Goal: Task Accomplishment & Management: Manage account settings

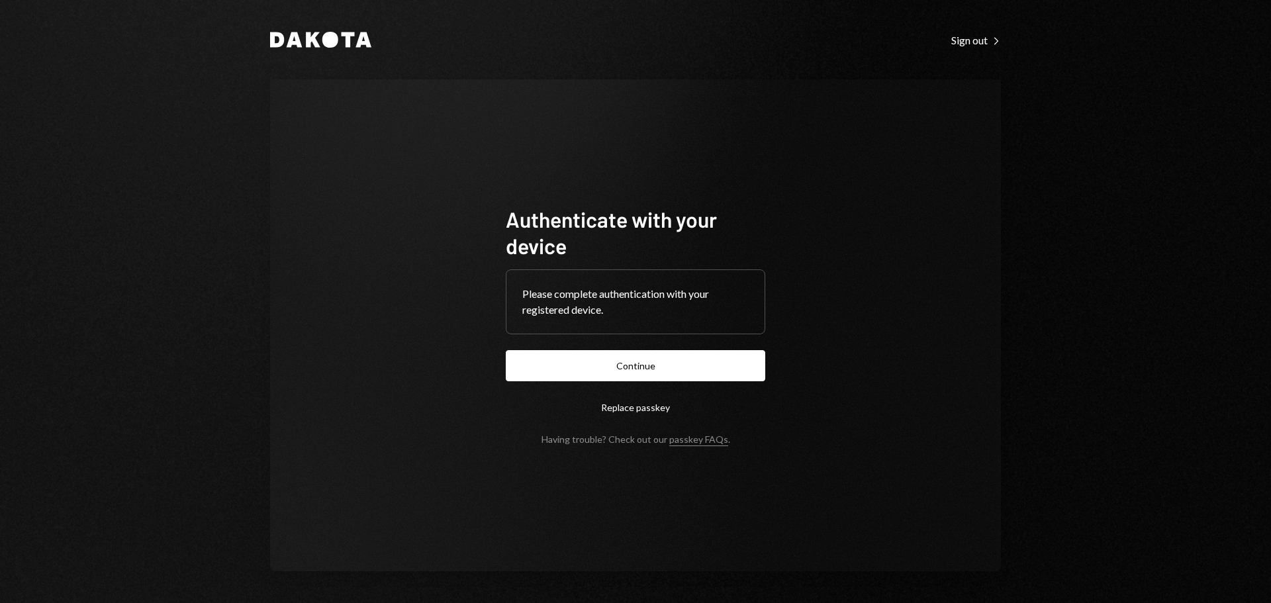
click at [567, 361] on button "Continue" at bounding box center [635, 365] width 259 height 31
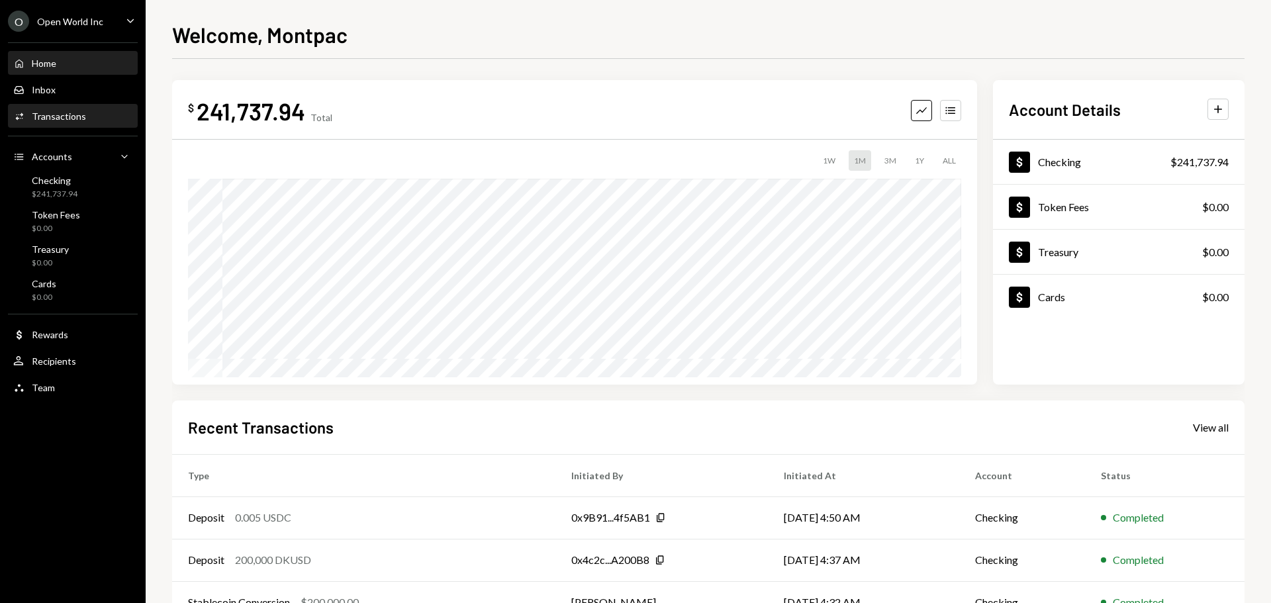
click at [101, 113] on div "Activities Transactions" at bounding box center [72, 117] width 119 height 12
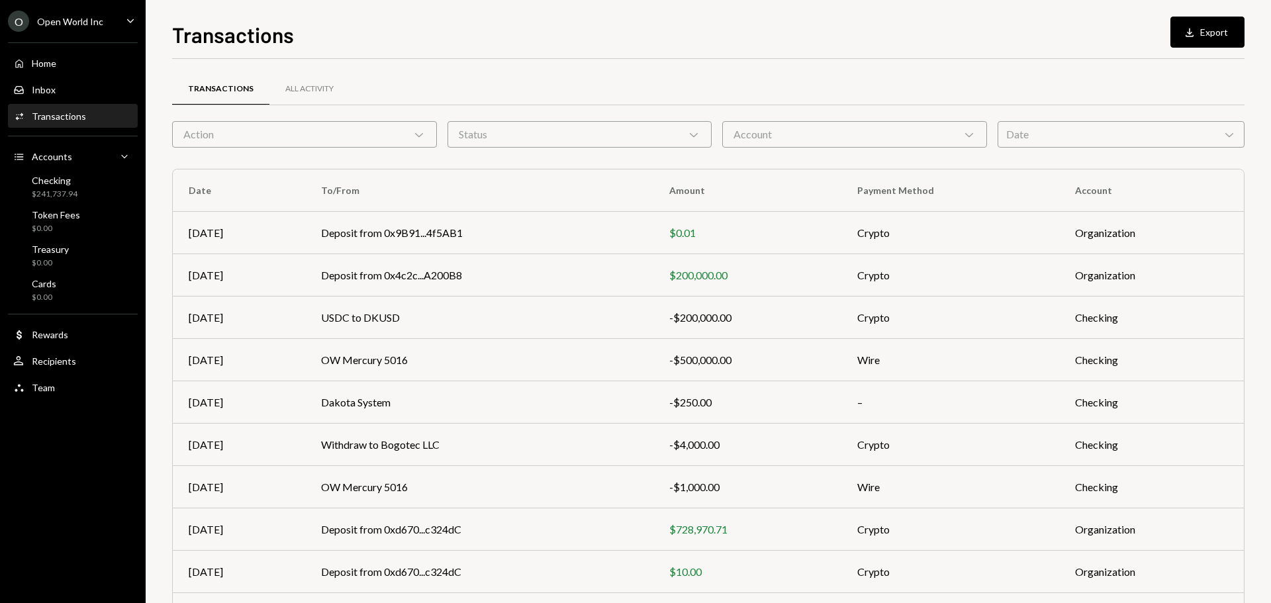
click at [662, 144] on div "Status Chevron Down" at bounding box center [579, 134] width 265 height 26
click at [582, 171] on label "Completed" at bounding box center [580, 168] width 254 height 24
click at [471, 171] on button "Completed" at bounding box center [466, 168] width 11 height 11
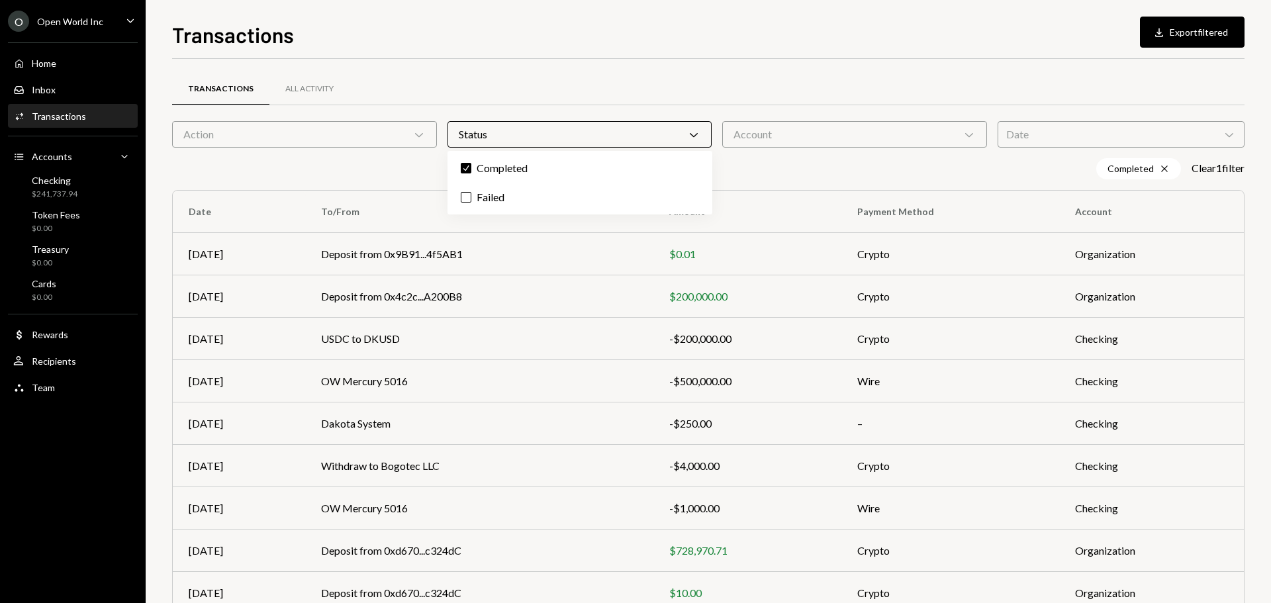
click at [757, 146] on div "Account Chevron Down" at bounding box center [854, 134] width 265 height 26
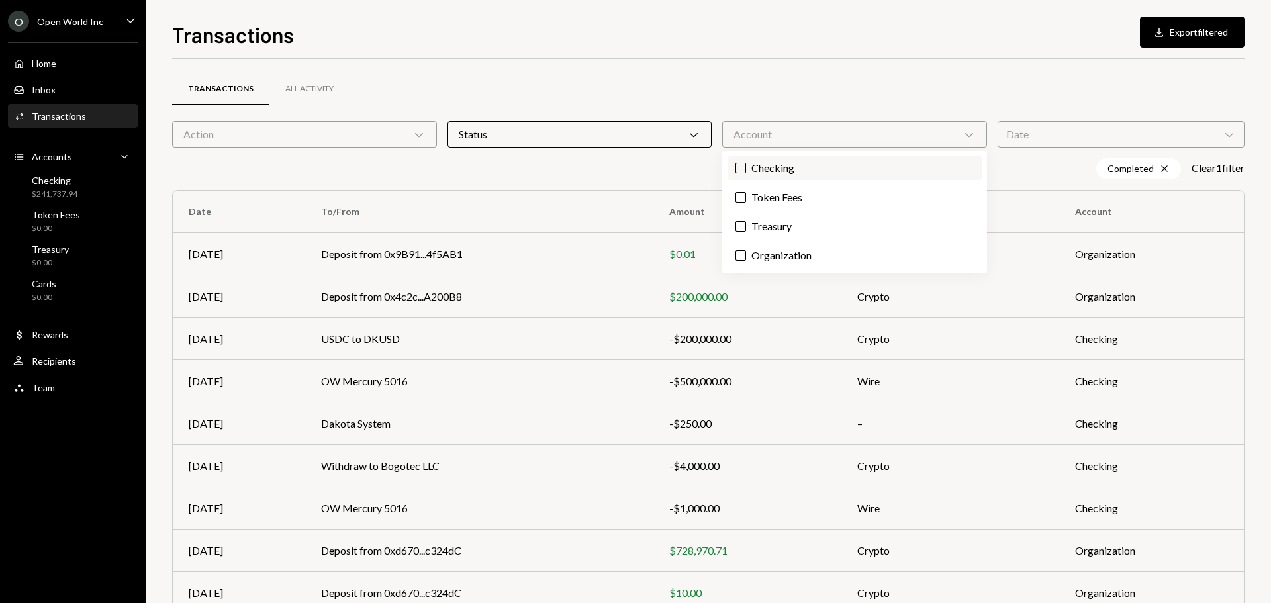
click at [770, 173] on label "Checking" at bounding box center [854, 168] width 254 height 24
click at [746, 173] on button "Checking" at bounding box center [740, 168] width 11 height 11
click at [1032, 136] on div "Date Chevron Down" at bounding box center [1120, 134] width 247 height 26
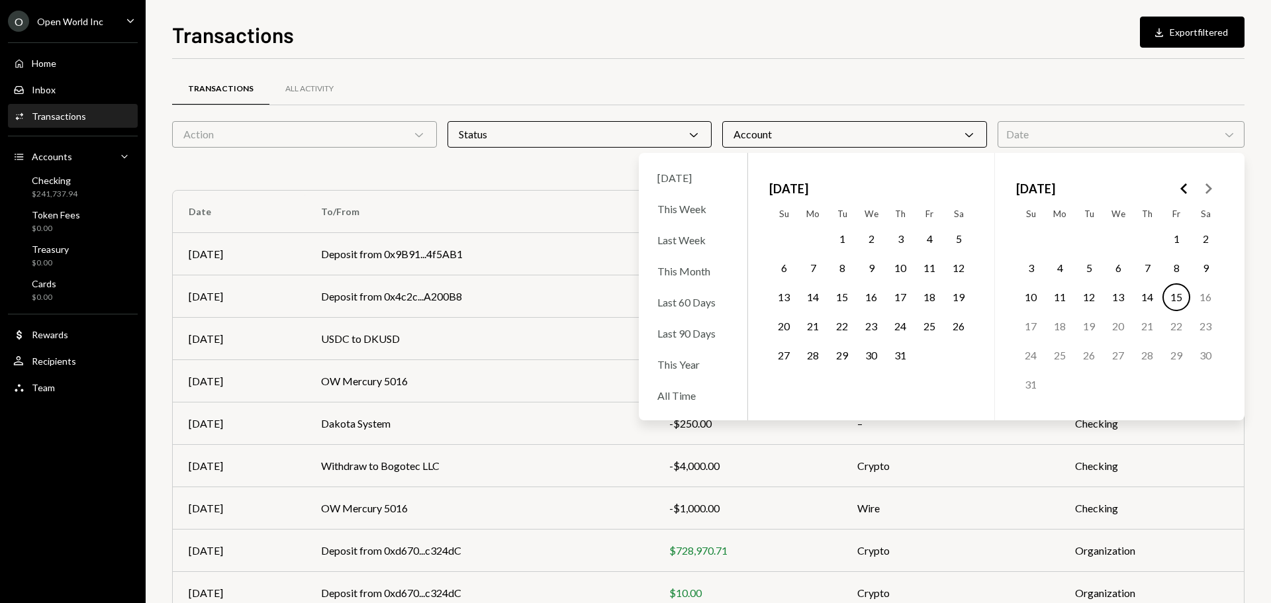
click at [1177, 239] on button "1" at bounding box center [1176, 239] width 28 height 28
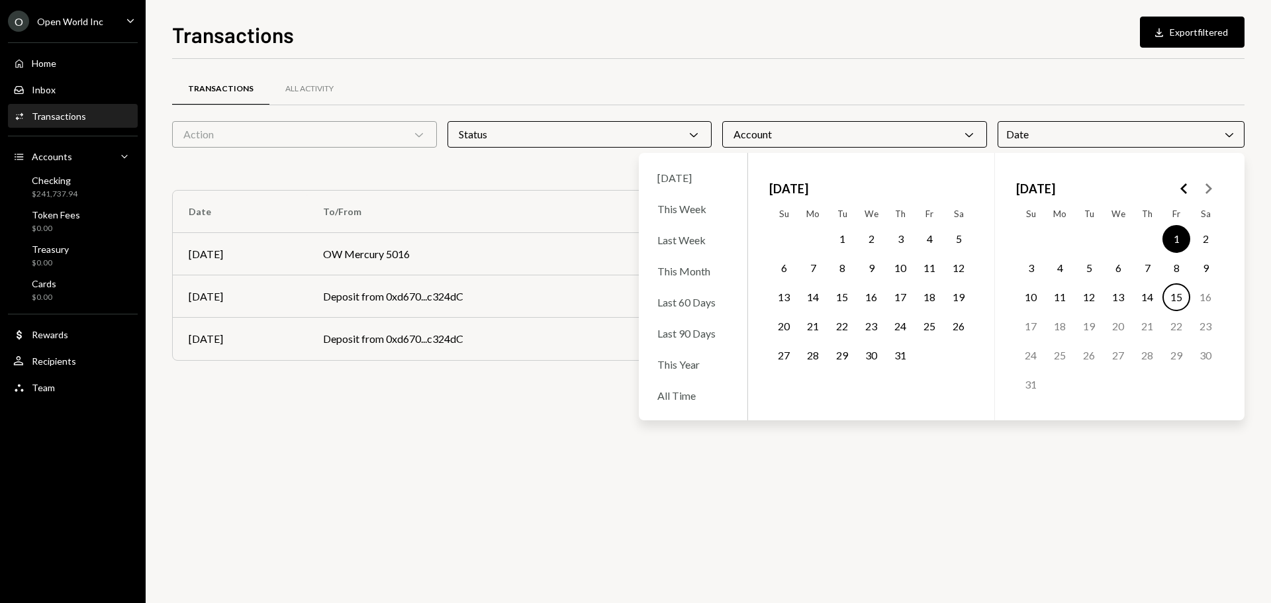
click at [1173, 301] on button "15" at bounding box center [1176, 297] width 28 height 28
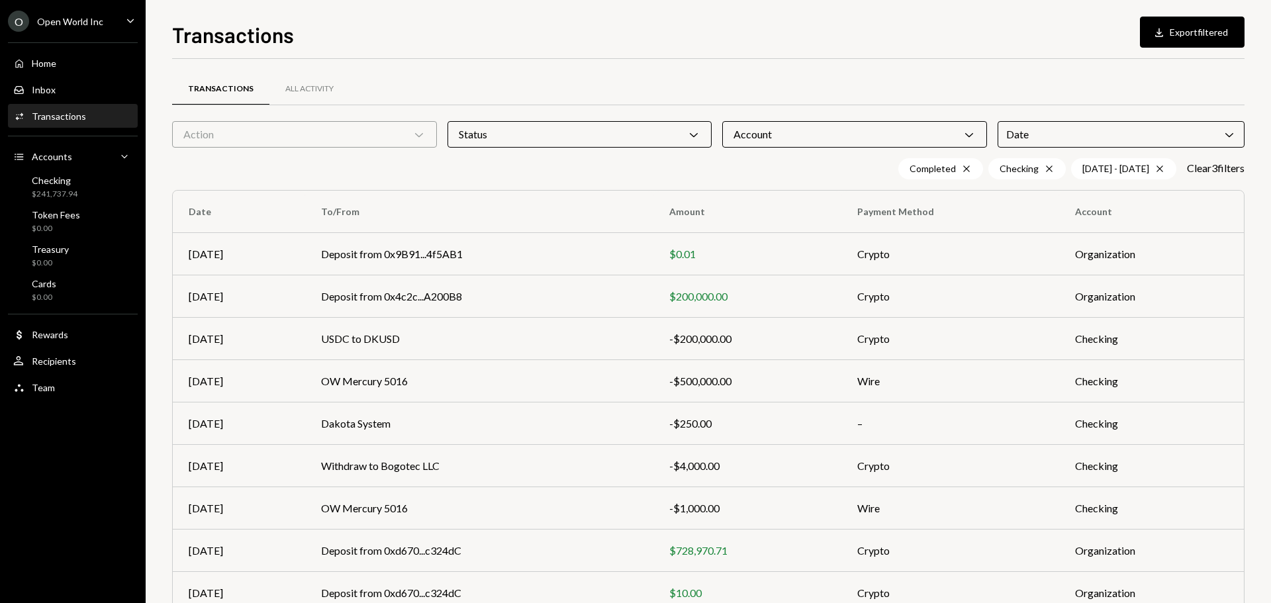
click at [531, 172] on div "Completed Cross Checking Cross 08/01/25 - 08/15/25 Cross Clear 3 filter s" at bounding box center [708, 168] width 1072 height 21
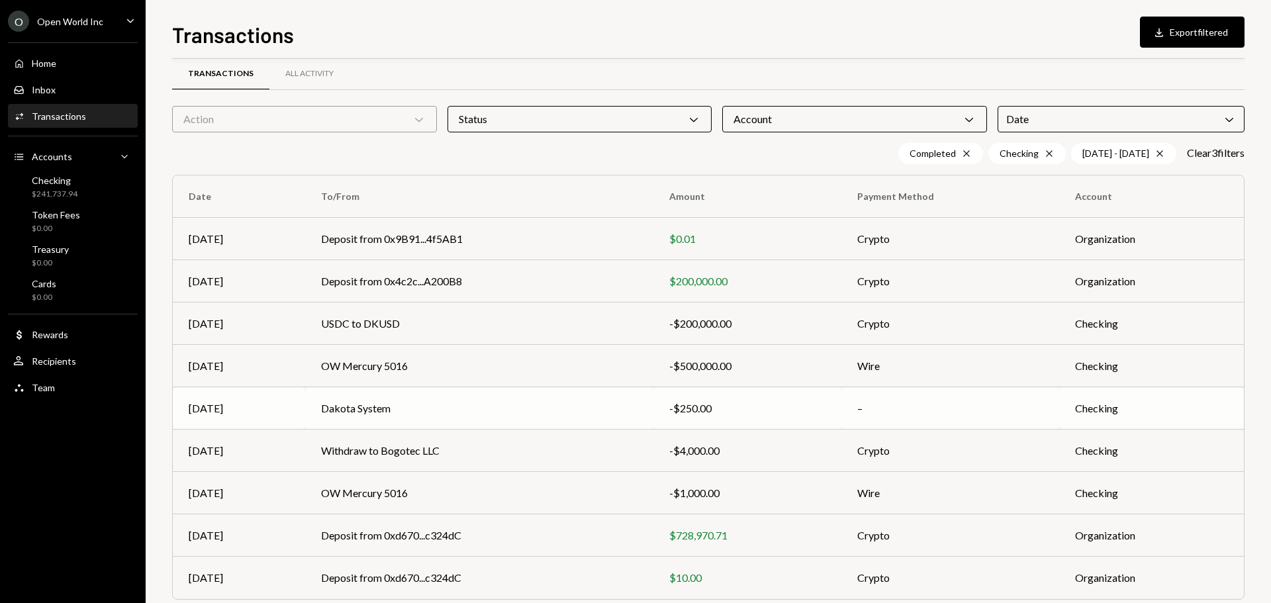
scroll to position [38, 0]
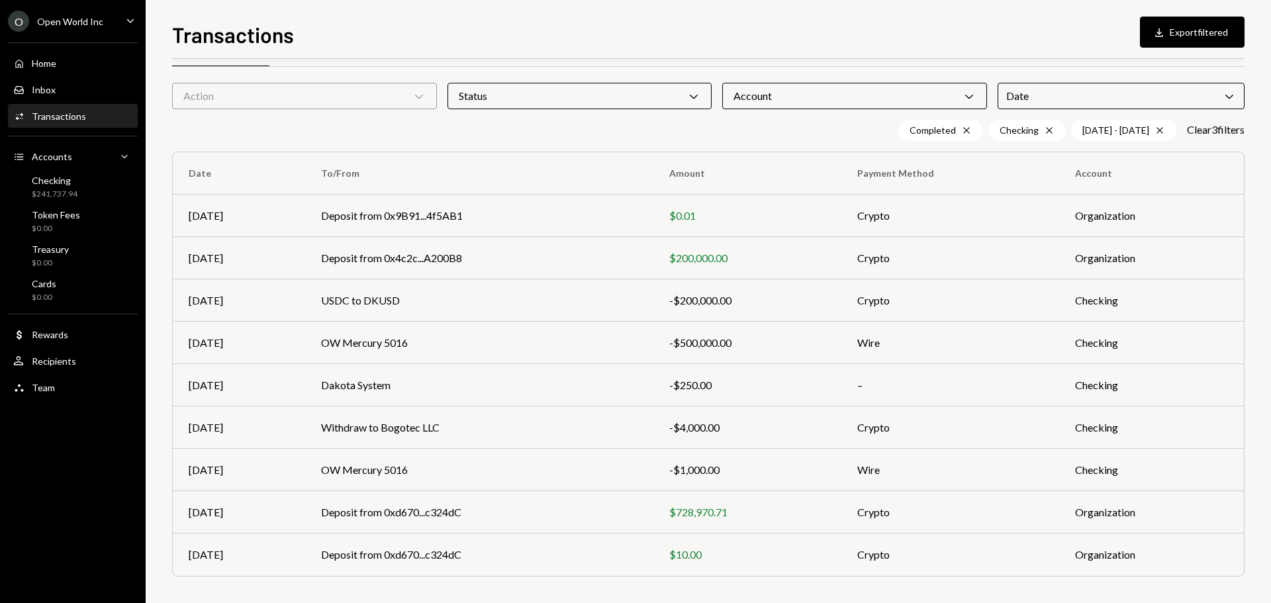
click at [1204, 14] on div "Transactions Download Export filtered Transactions All Activity Action Chevron …" at bounding box center [708, 301] width 1125 height 603
click at [1201, 41] on button "Download Export filtered" at bounding box center [1192, 32] width 105 height 31
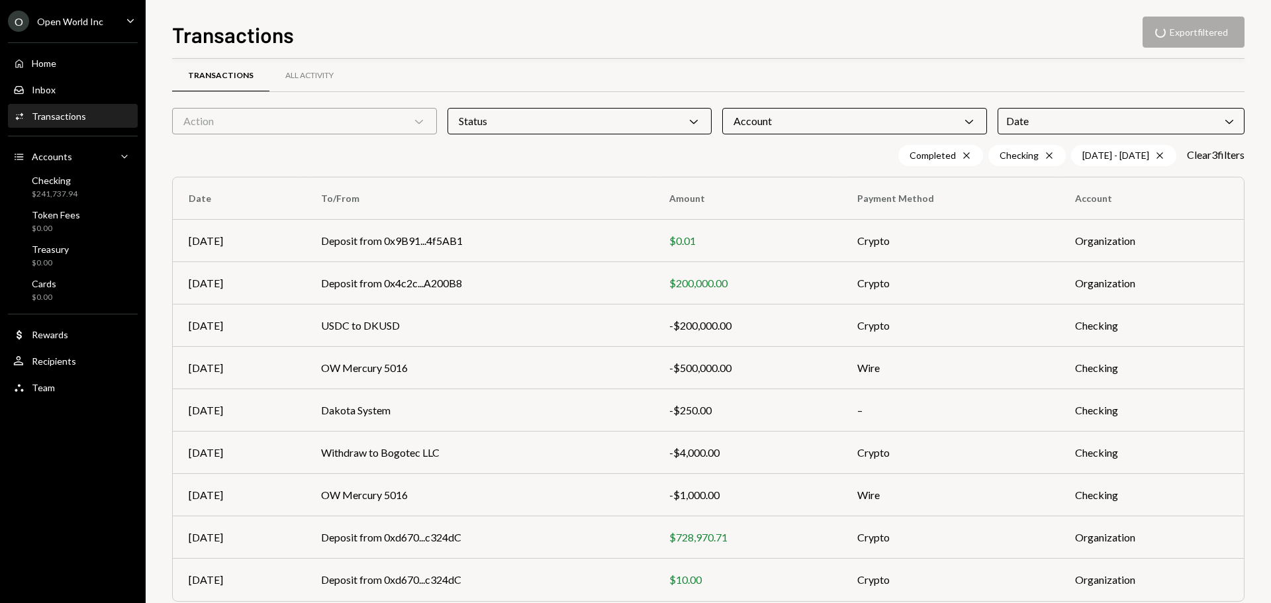
scroll to position [0, 0]
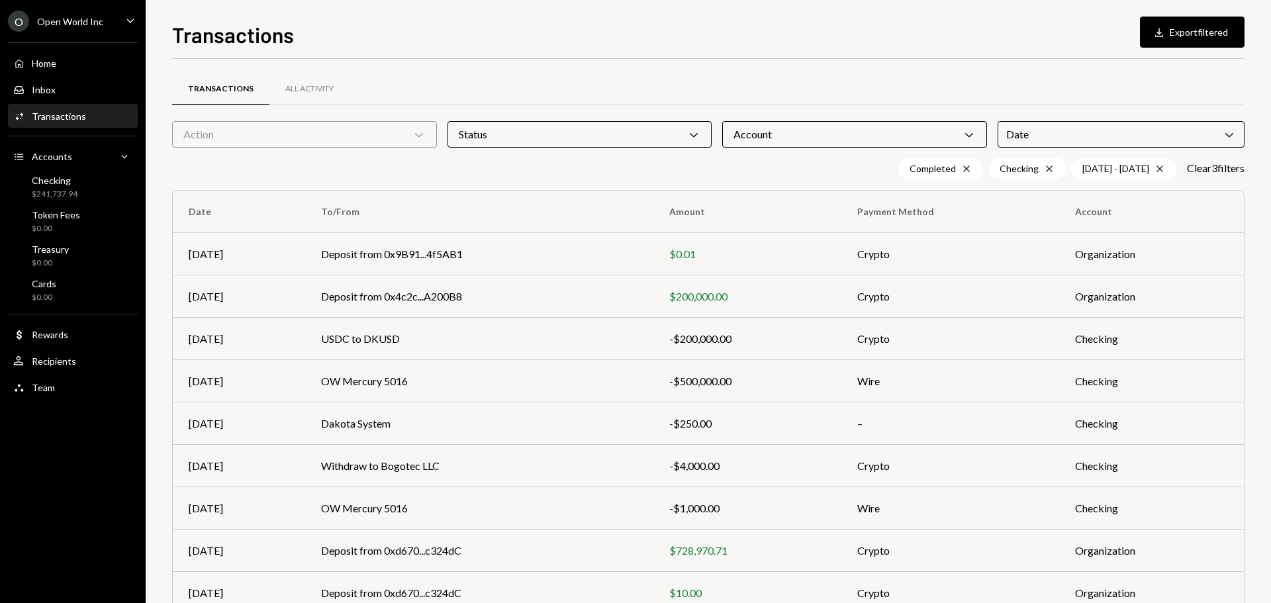
click at [522, 167] on div "Completed Cross Checking Cross 08/01/25 - 08/15/25 Cross Clear 3 filter s" at bounding box center [708, 168] width 1072 height 21
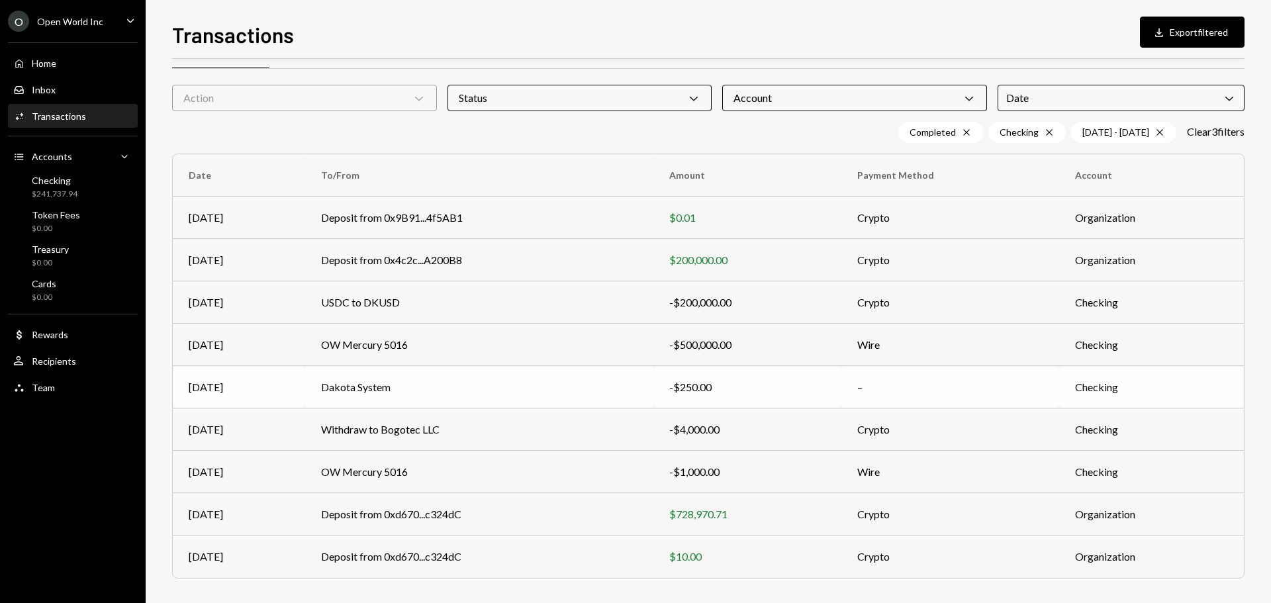
scroll to position [38, 0]
copy td "USDC to DKUSD"
drag, startPoint x: 315, startPoint y: 302, endPoint x: 281, endPoint y: 310, distance: 35.2
click at [281, 310] on tr "Aug 06 USDC to DKUSD -$200,000.00 Crypto Checking" at bounding box center [708, 300] width 1071 height 42
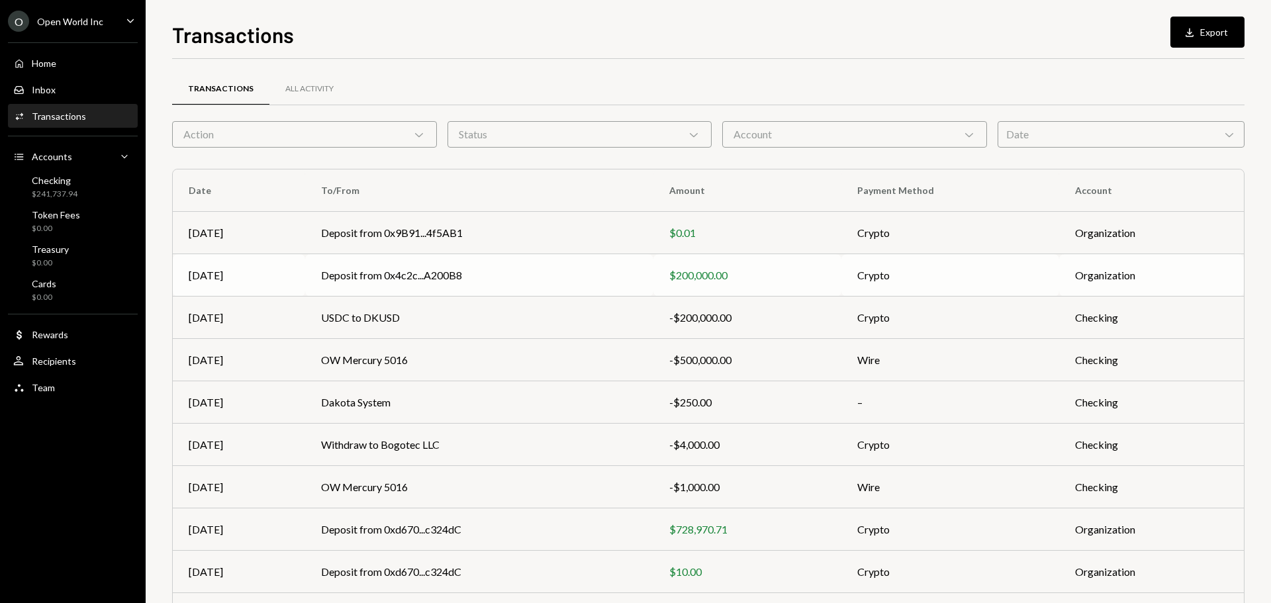
click at [418, 270] on td "Deposit from 0x4c2c...A200B8" at bounding box center [478, 275] width 347 height 42
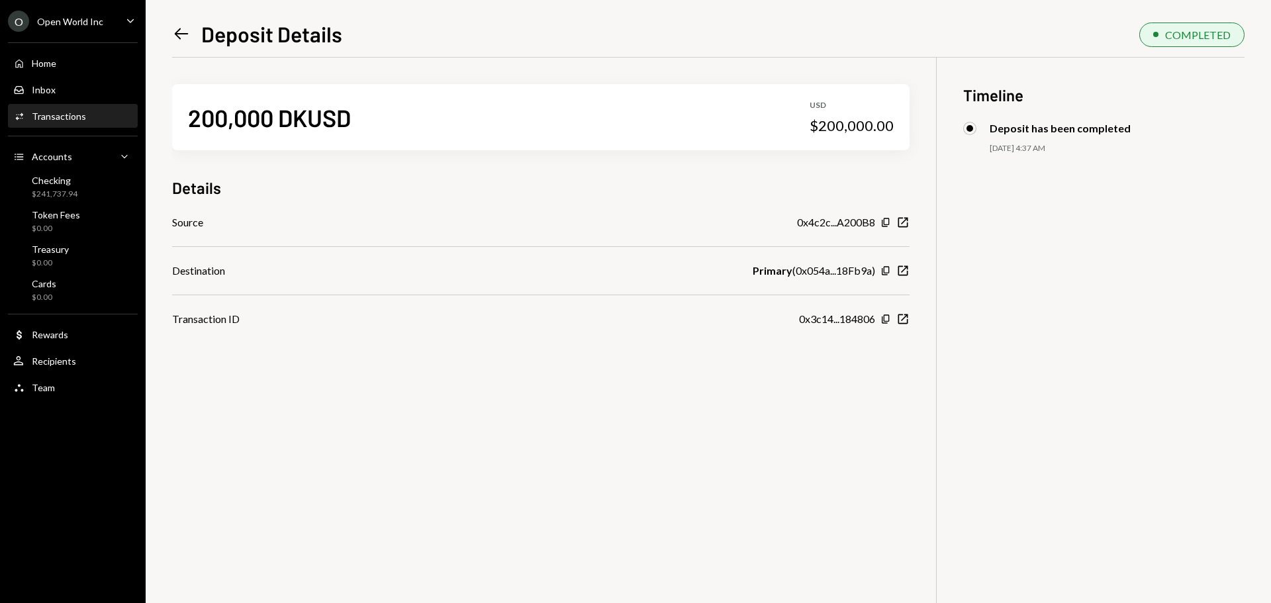
click at [208, 275] on div "Destination" at bounding box center [198, 271] width 53 height 16
click at [234, 230] on div "Source 0x4c2c...A200B8 Copy New Window" at bounding box center [540, 222] width 737 height 16
drag, startPoint x: 224, startPoint y: 316, endPoint x: 191, endPoint y: 210, distance: 111.4
click at [222, 318] on div "Transaction ID" at bounding box center [206, 319] width 68 height 16
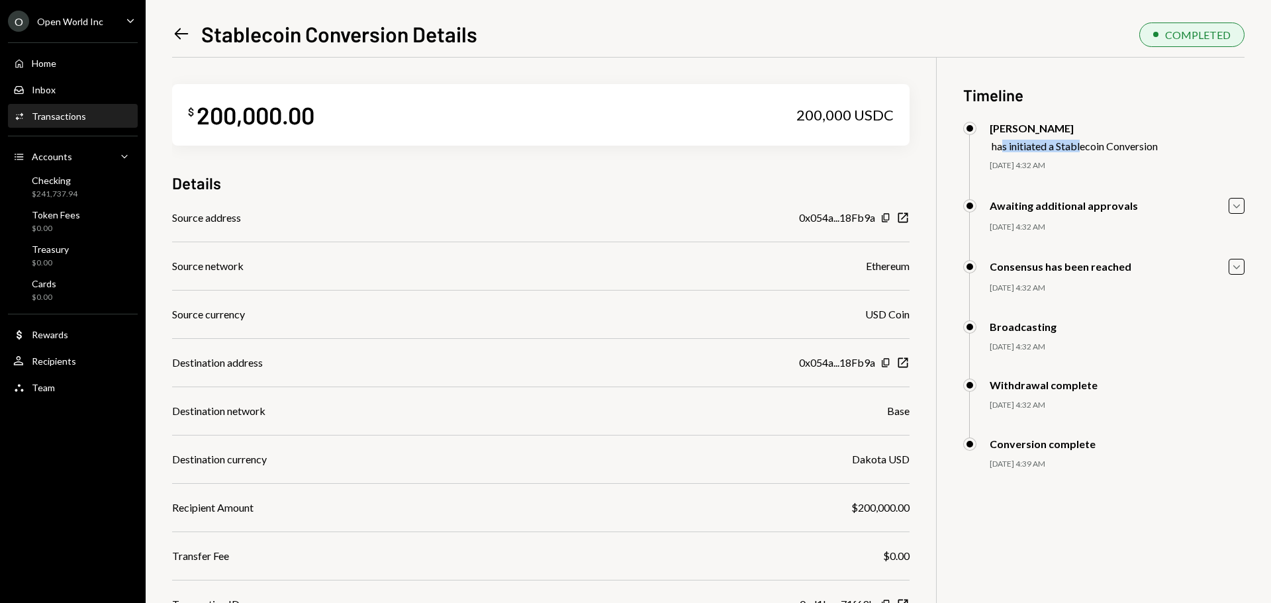
click at [1083, 148] on div "has initiated a Stablecoin Conversion" at bounding box center [1074, 146] width 166 height 13
click at [1114, 146] on div "has initiated a Stablecoin Conversion" at bounding box center [1074, 146] width 166 height 13
drag, startPoint x: 1024, startPoint y: 198, endPoint x: 1048, endPoint y: 201, distance: 24.1
click at [1048, 201] on div "Awaiting additional approvals Caret Down" at bounding box center [1103, 206] width 281 height 16
click at [1072, 269] on div "Consensus has been reached" at bounding box center [1060, 266] width 142 height 13
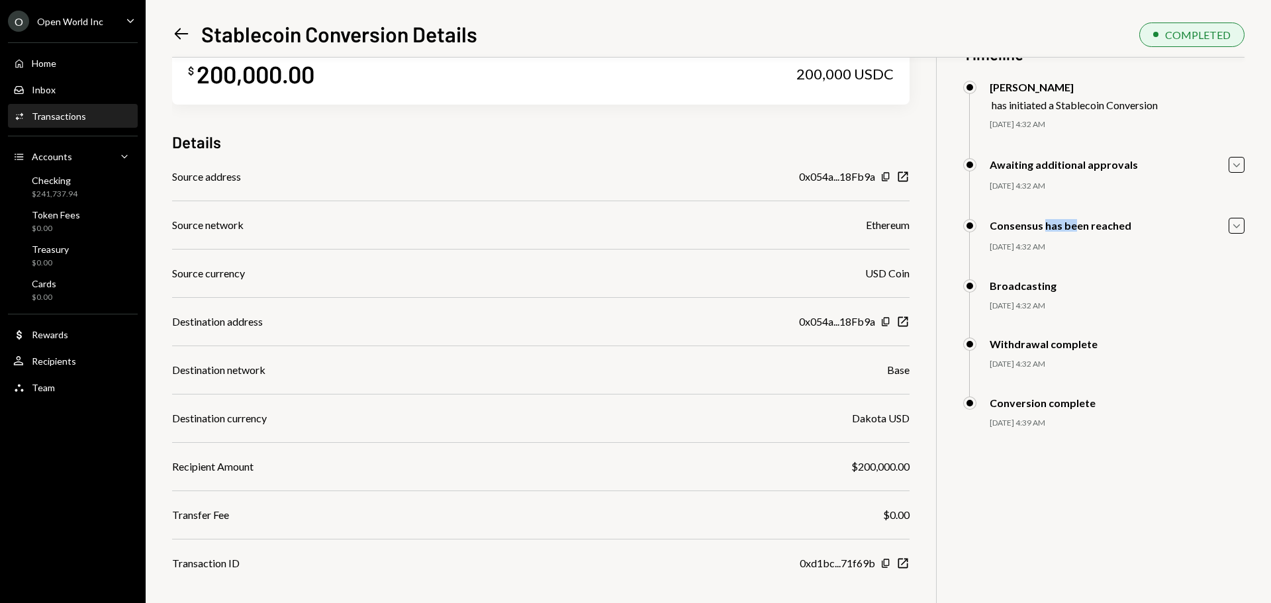
scroll to position [58, 0]
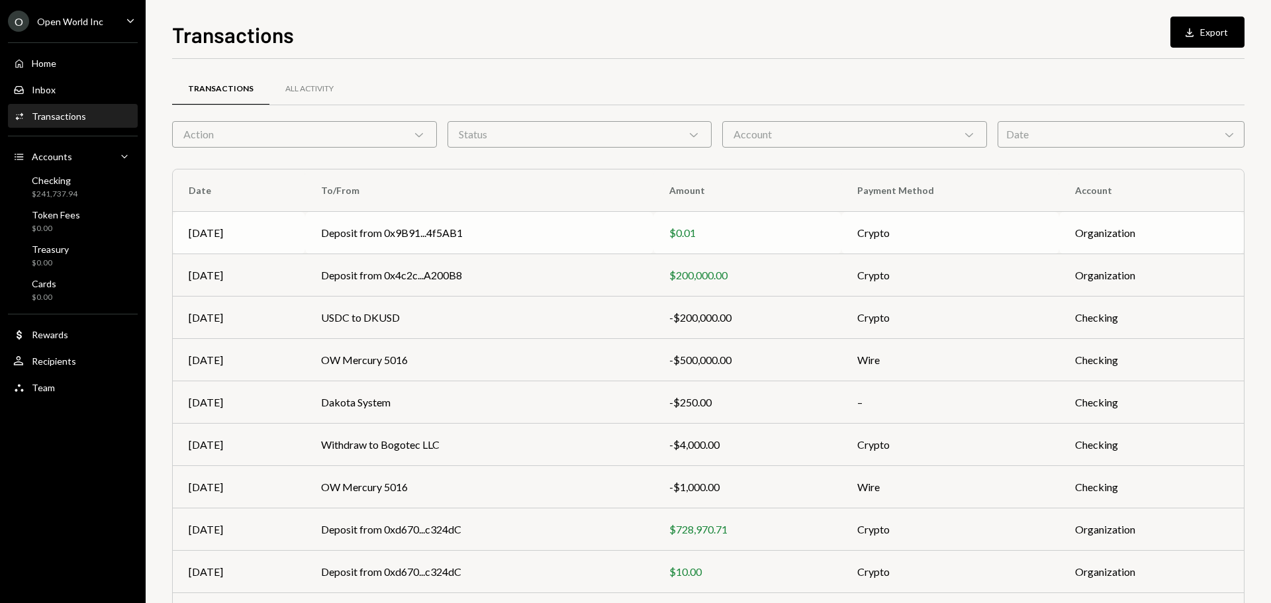
click at [539, 243] on td "Deposit from 0x9B91...4f5AB1" at bounding box center [478, 233] width 347 height 42
click at [845, 142] on div "Account Chevron Down" at bounding box center [854, 134] width 265 height 26
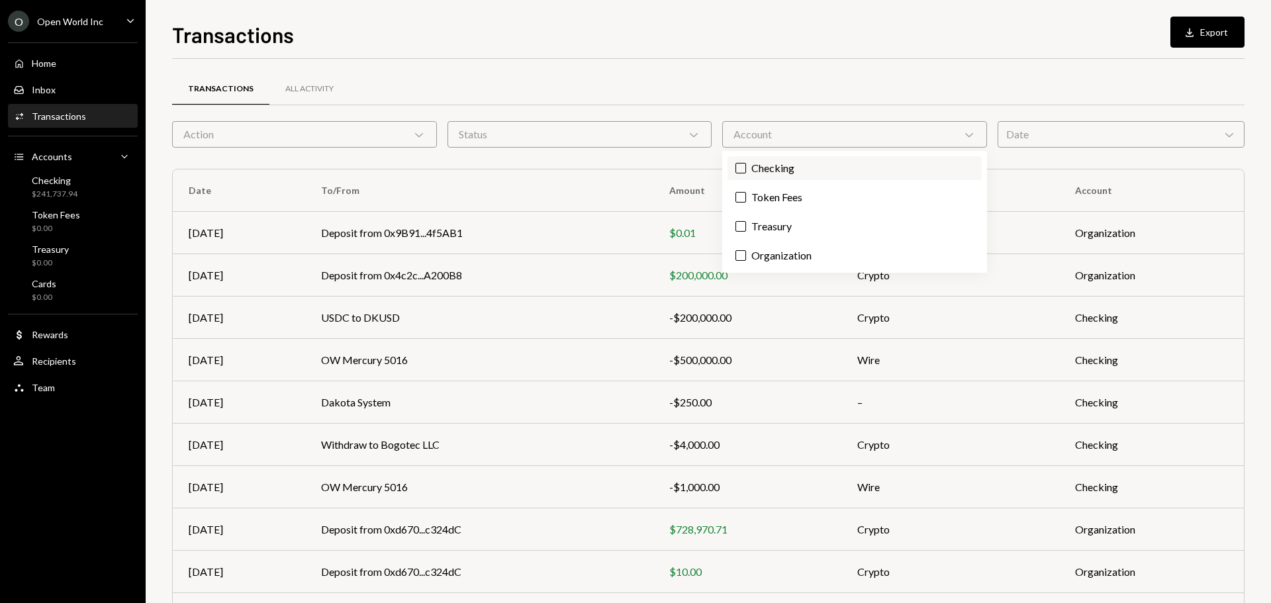
click at [764, 167] on label "Checking" at bounding box center [854, 168] width 254 height 24
click at [746, 167] on button "Checking" at bounding box center [740, 168] width 11 height 11
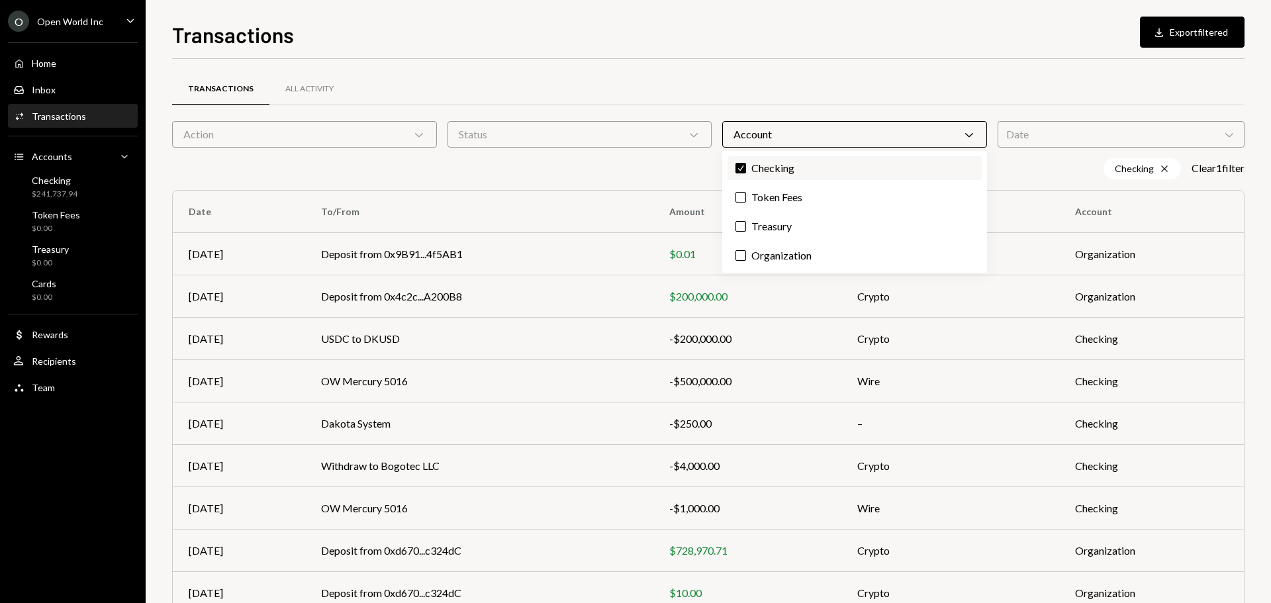
click at [765, 171] on label "Check Checking" at bounding box center [854, 168] width 254 height 24
click at [746, 171] on button "Check" at bounding box center [740, 168] width 11 height 11
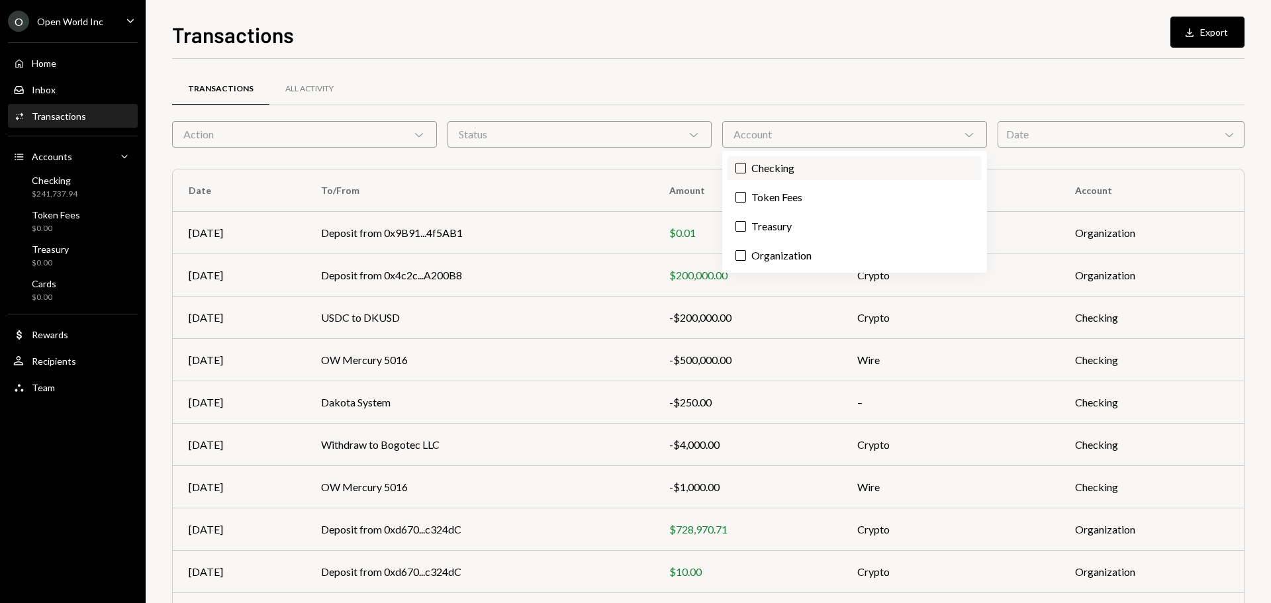
click at [765, 171] on label "Checking" at bounding box center [854, 168] width 254 height 24
click at [746, 171] on button "Checking" at bounding box center [740, 168] width 11 height 11
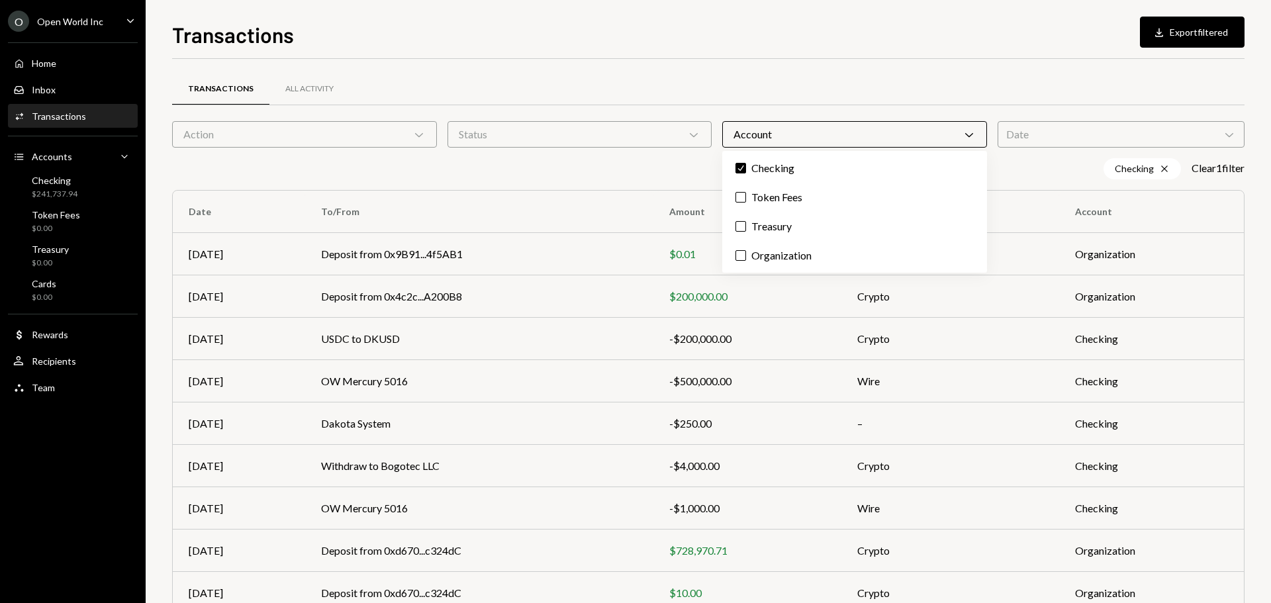
click at [563, 130] on div "Status Chevron Down" at bounding box center [579, 134] width 265 height 26
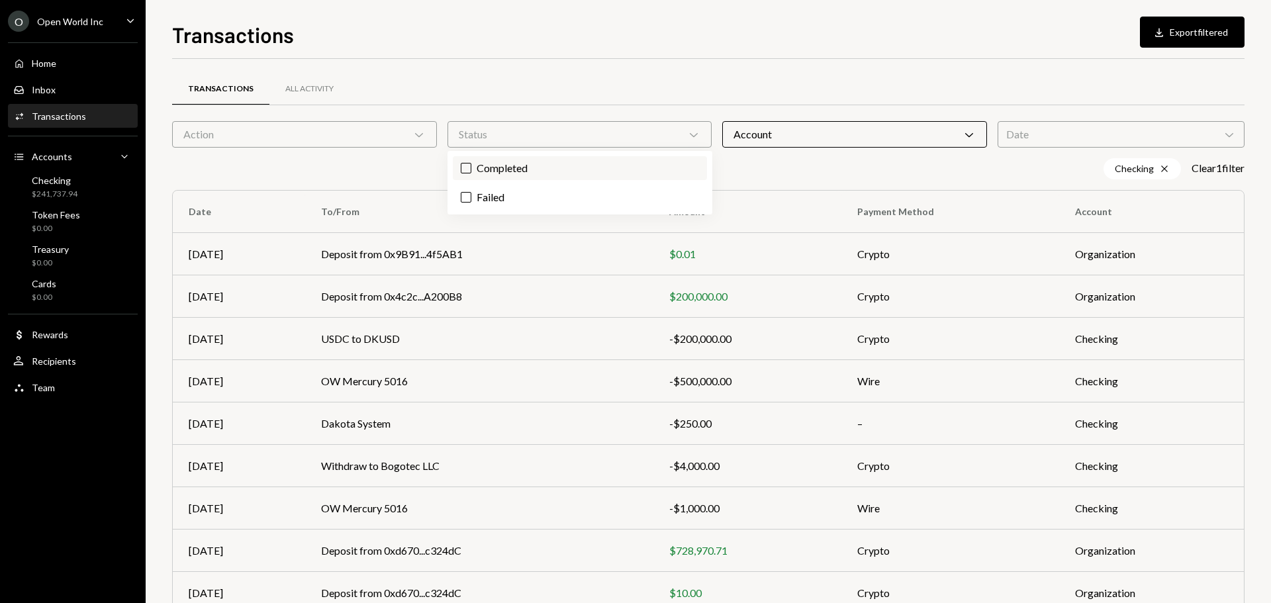
click at [502, 163] on label "Completed" at bounding box center [580, 168] width 254 height 24
click at [471, 163] on button "Completed" at bounding box center [466, 168] width 11 height 11
click at [878, 133] on div "Account Chevron Down" at bounding box center [854, 134] width 265 height 26
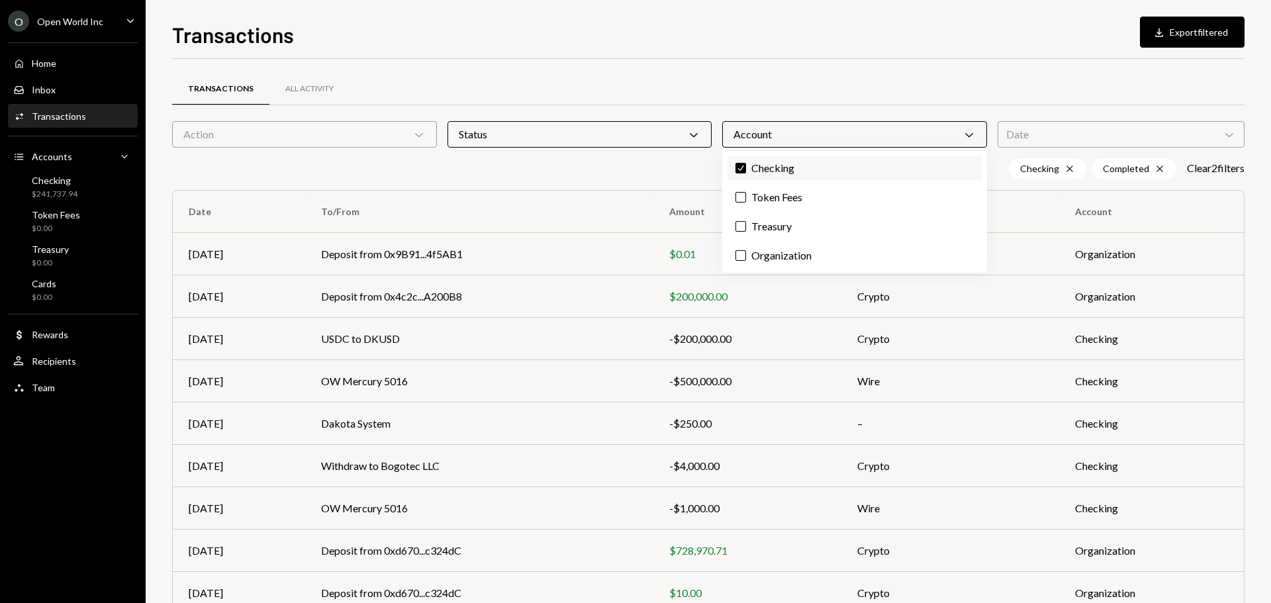
click at [786, 166] on label "Check Checking" at bounding box center [854, 168] width 254 height 24
click at [746, 166] on button "Check" at bounding box center [740, 168] width 11 height 11
click at [767, 166] on label "Checking" at bounding box center [854, 168] width 254 height 24
click at [746, 166] on button "Checking" at bounding box center [740, 168] width 11 height 11
click at [994, 163] on div "Completed Cross Checking Cross Clear 2 filter s" at bounding box center [708, 168] width 1072 height 21
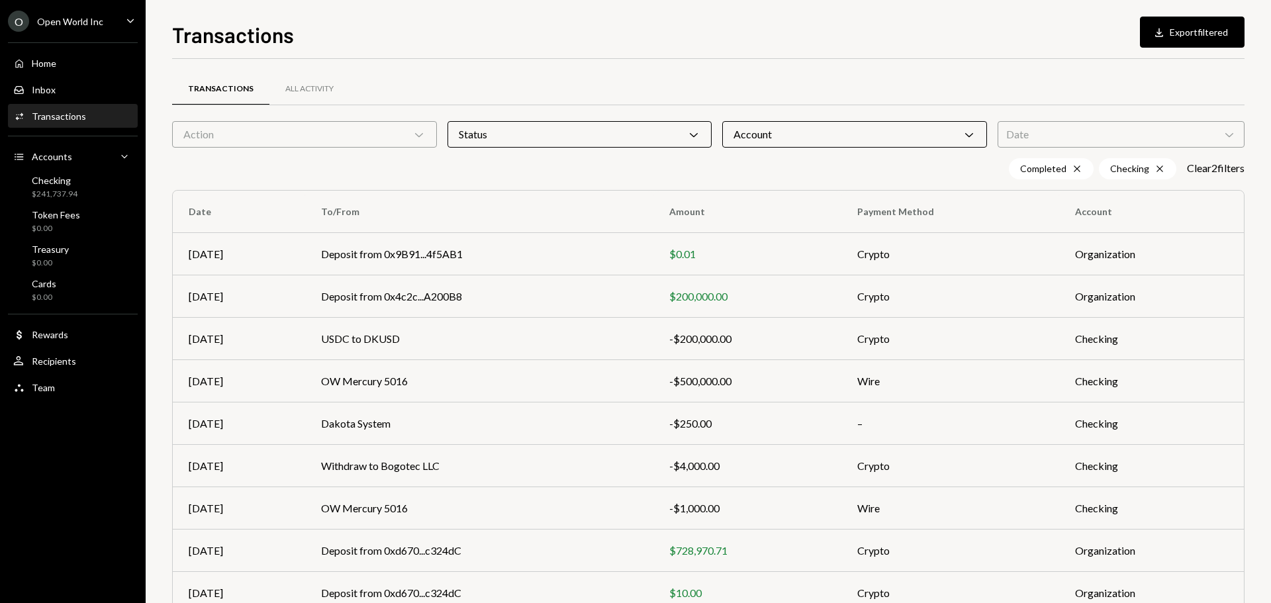
click at [1101, 138] on div "Date Chevron Down" at bounding box center [1120, 134] width 247 height 26
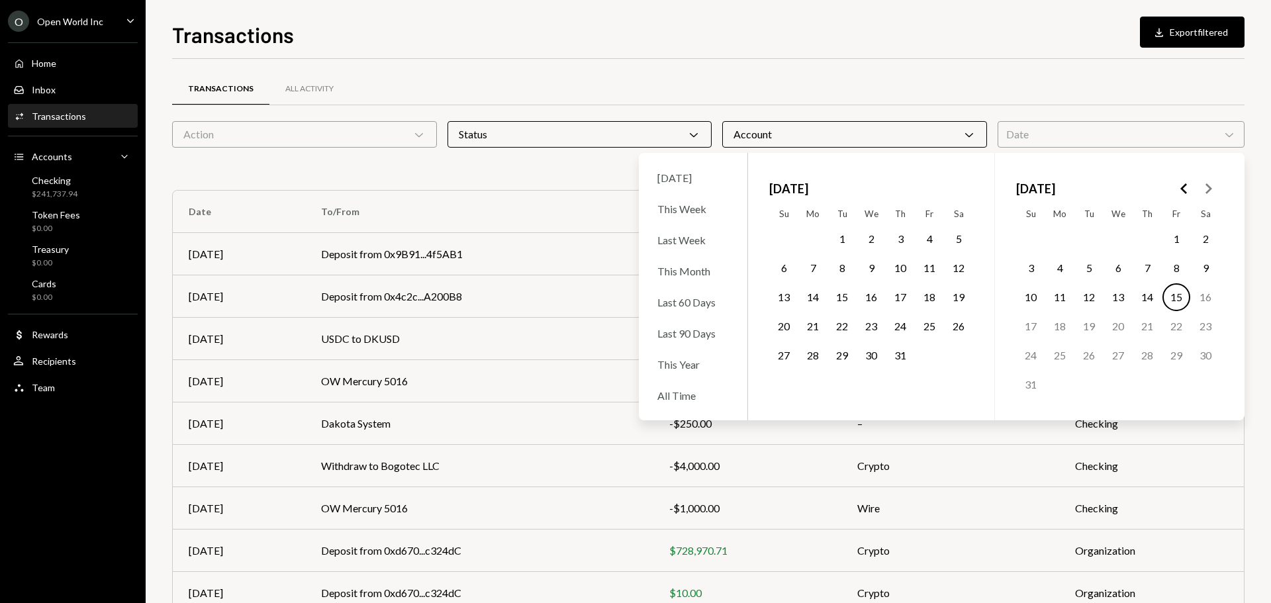
click at [1177, 246] on button "1" at bounding box center [1176, 239] width 28 height 28
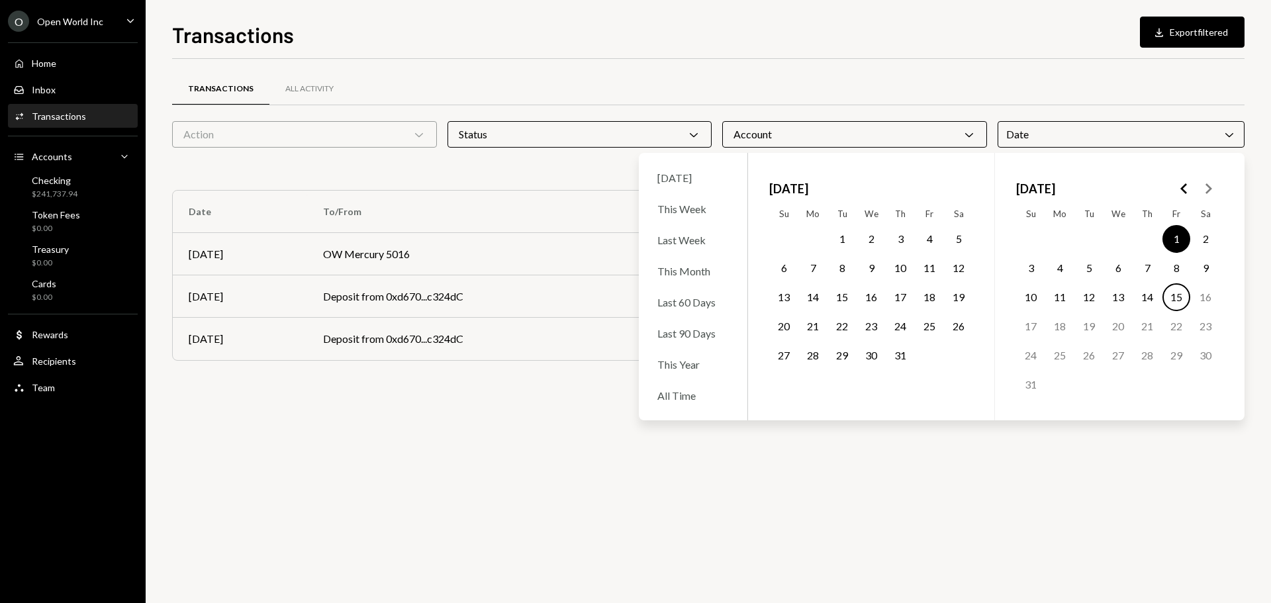
click at [1177, 300] on button "15" at bounding box center [1176, 297] width 28 height 28
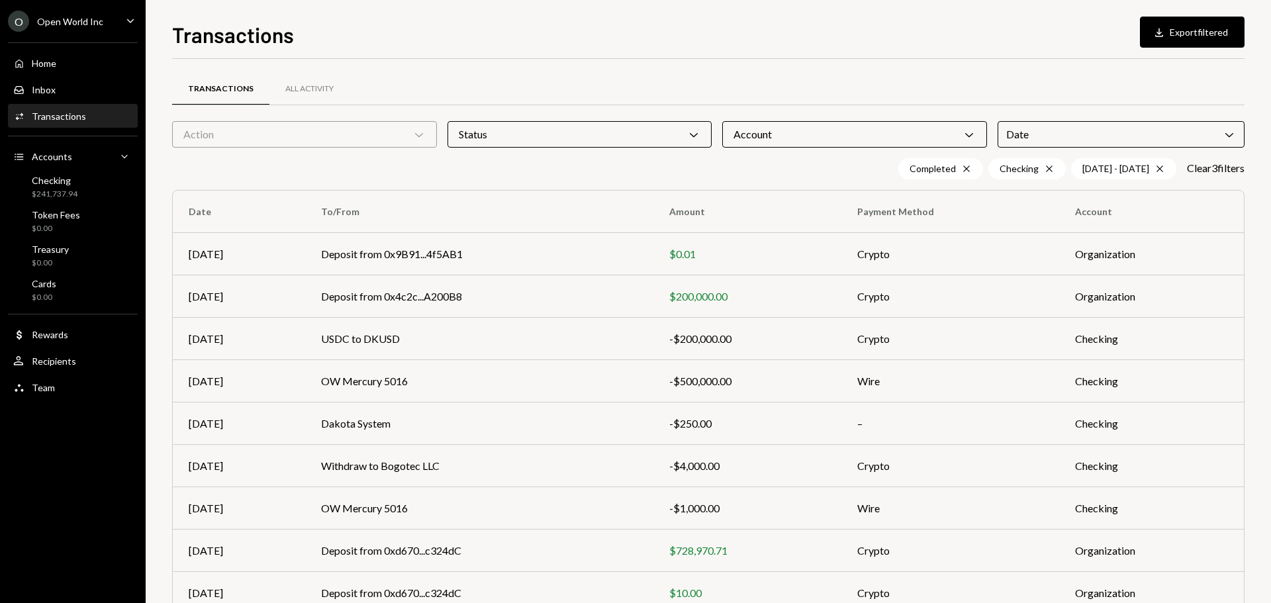
click at [966, 99] on div "Transactions All Activity" at bounding box center [708, 89] width 1072 height 34
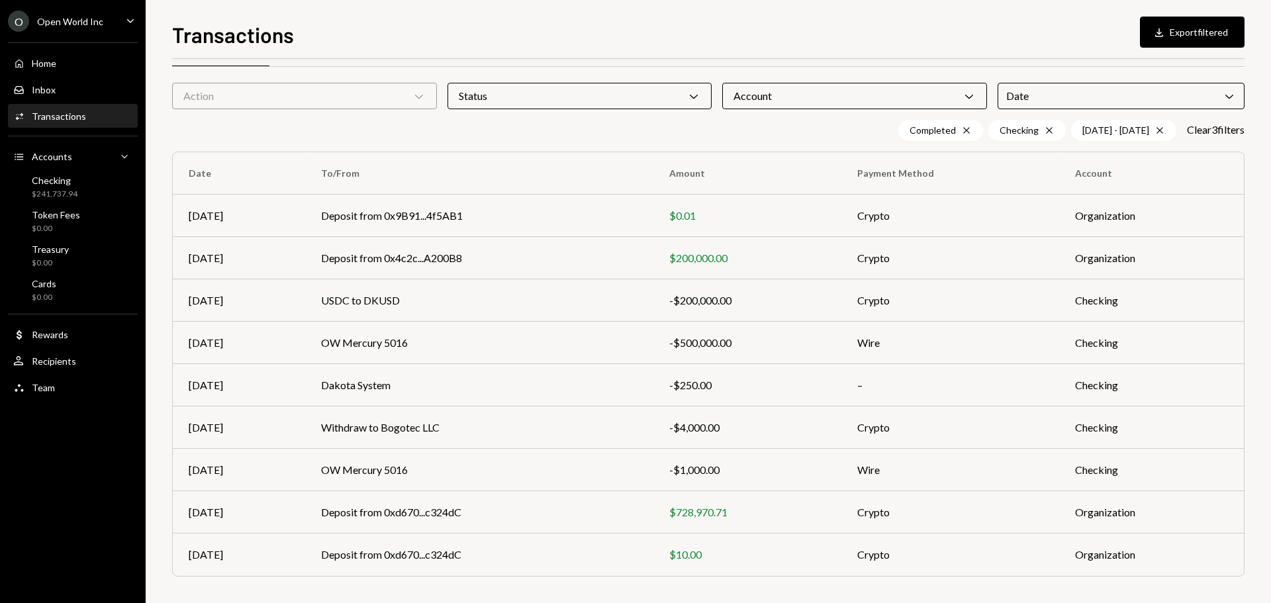
click at [919, 95] on div "Account Chevron Down" at bounding box center [854, 96] width 265 height 26
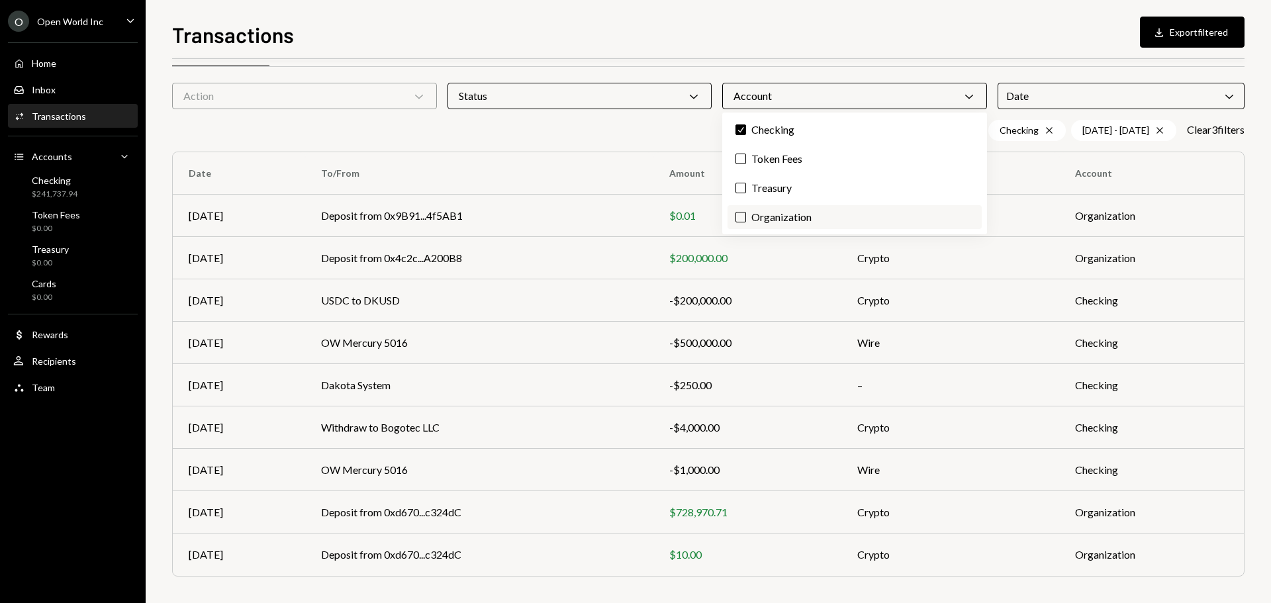
click at [745, 216] on button "Organization" at bounding box center [740, 217] width 11 height 11
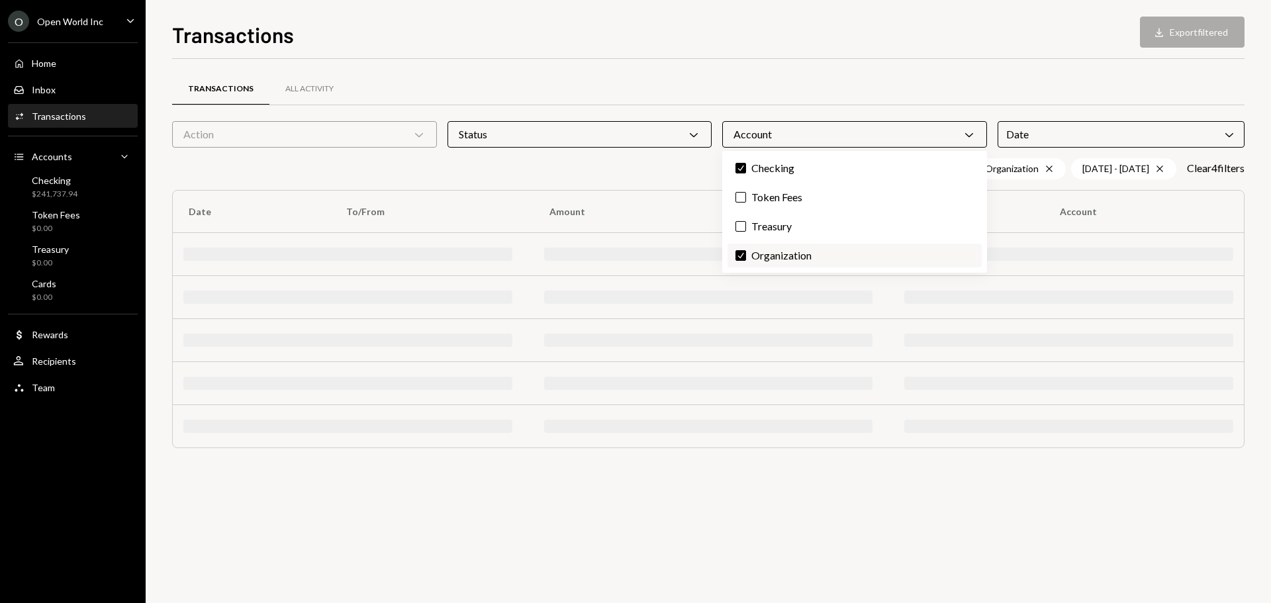
scroll to position [0, 0]
click at [741, 252] on button "Check" at bounding box center [740, 255] width 11 height 11
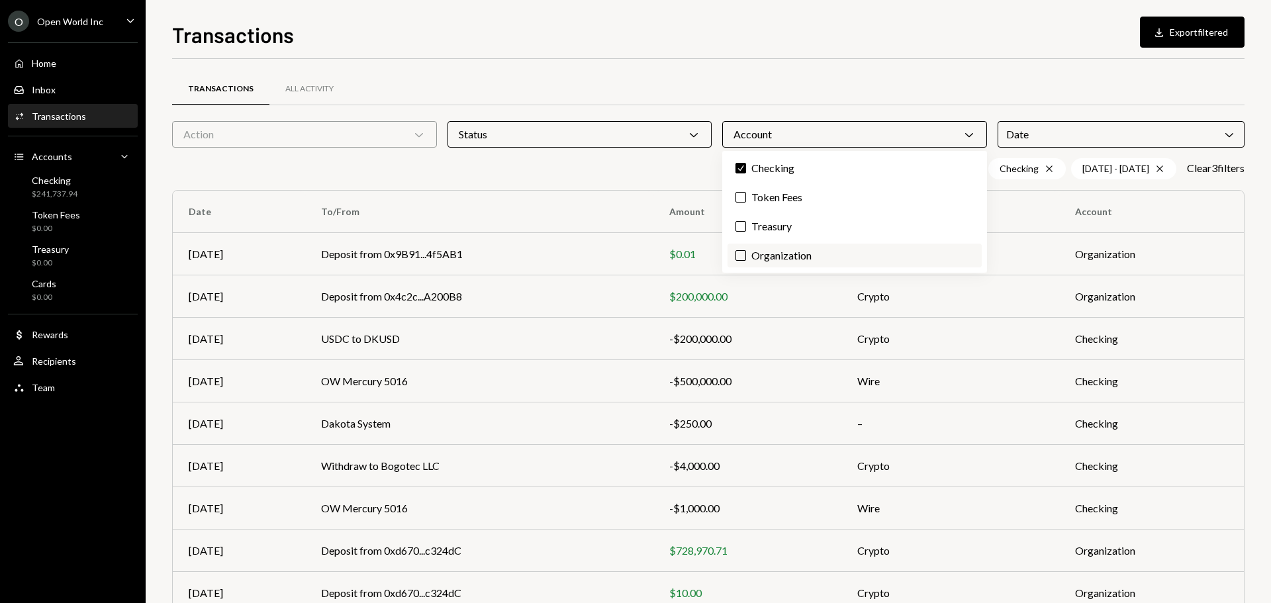
click at [741, 252] on button "Organization" at bounding box center [740, 255] width 11 height 11
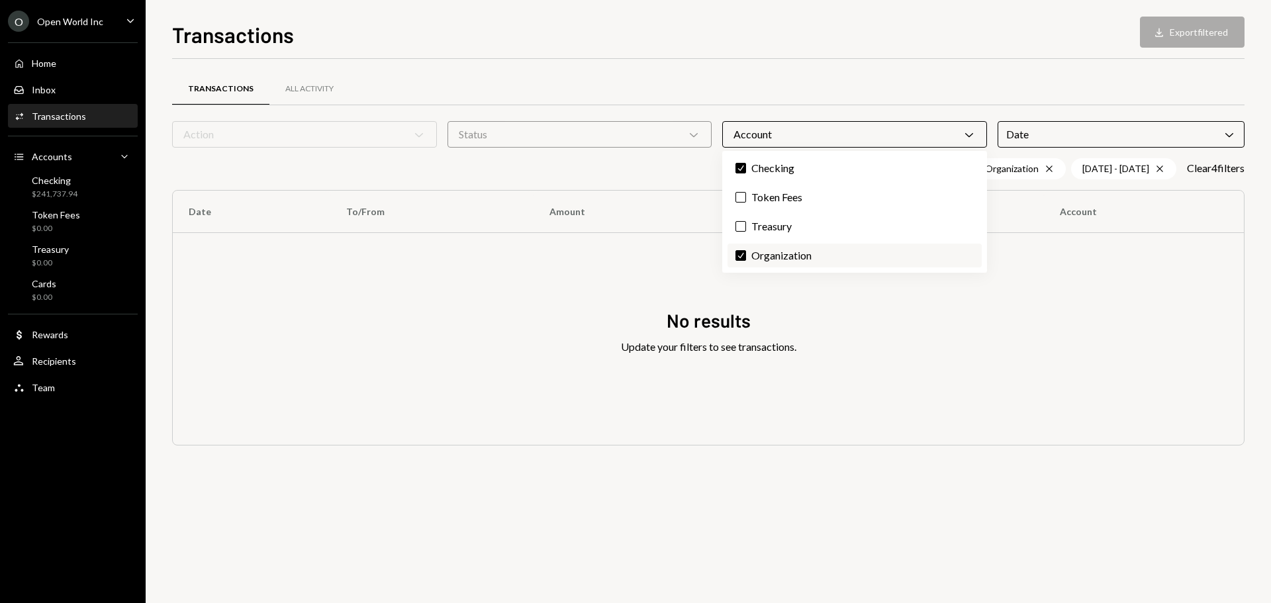
click at [741, 252] on button "Check" at bounding box center [740, 255] width 11 height 11
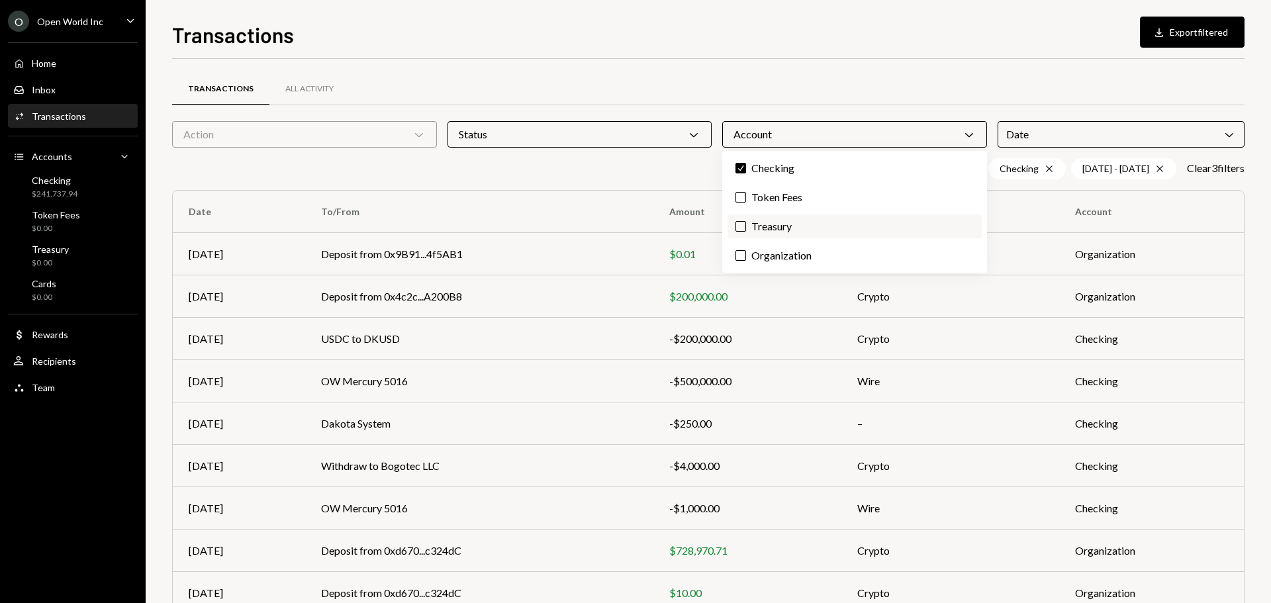
drag, startPoint x: 741, startPoint y: 222, endPoint x: 733, endPoint y: 197, distance: 26.8
click at [741, 221] on button "Treasury" at bounding box center [740, 226] width 11 height 11
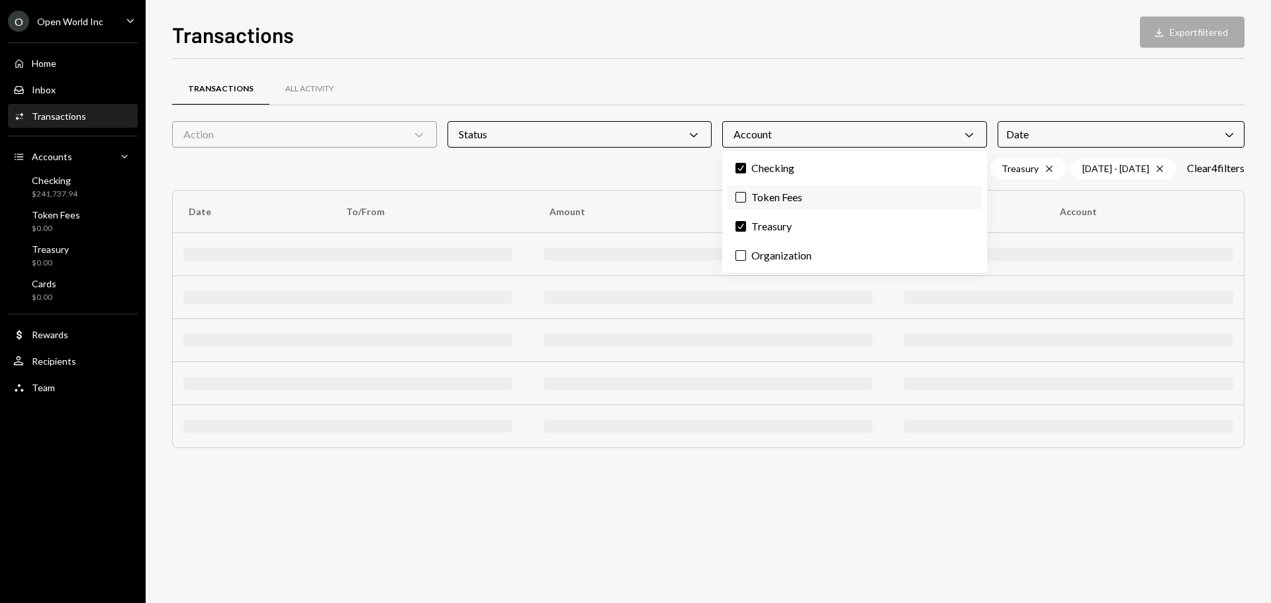
click at [741, 191] on label "Token Fees" at bounding box center [854, 197] width 254 height 24
click at [741, 192] on button "Token Fees" at bounding box center [740, 197] width 11 height 11
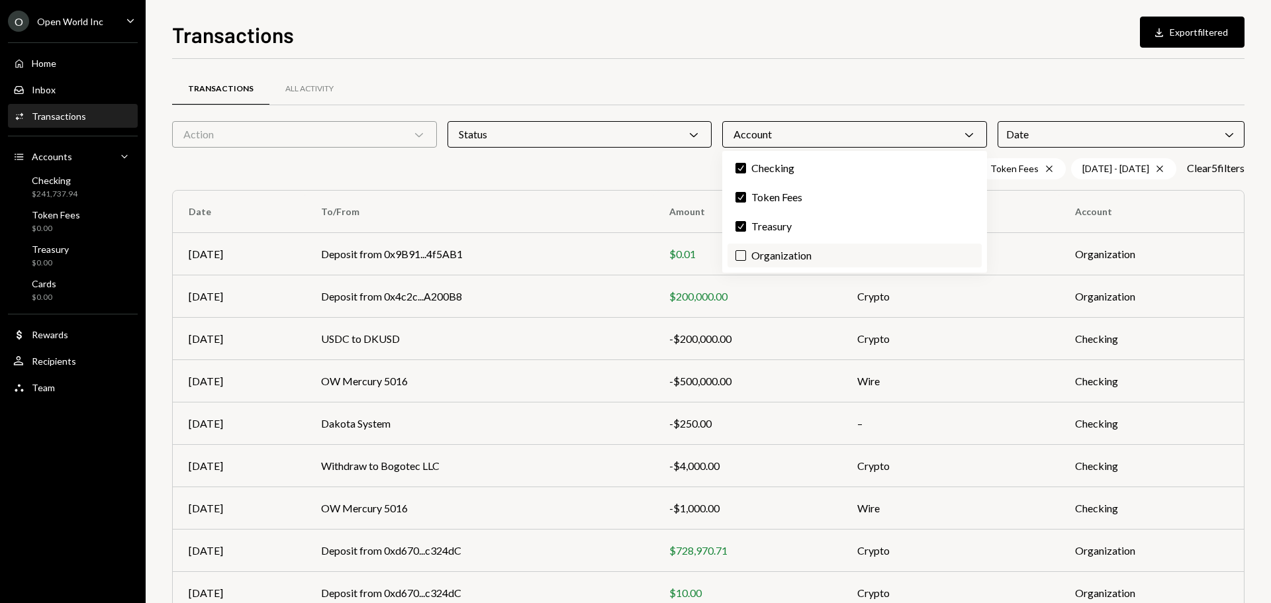
click at [746, 256] on label "Organization" at bounding box center [854, 256] width 254 height 24
click at [746, 256] on button "Organization" at bounding box center [740, 255] width 11 height 11
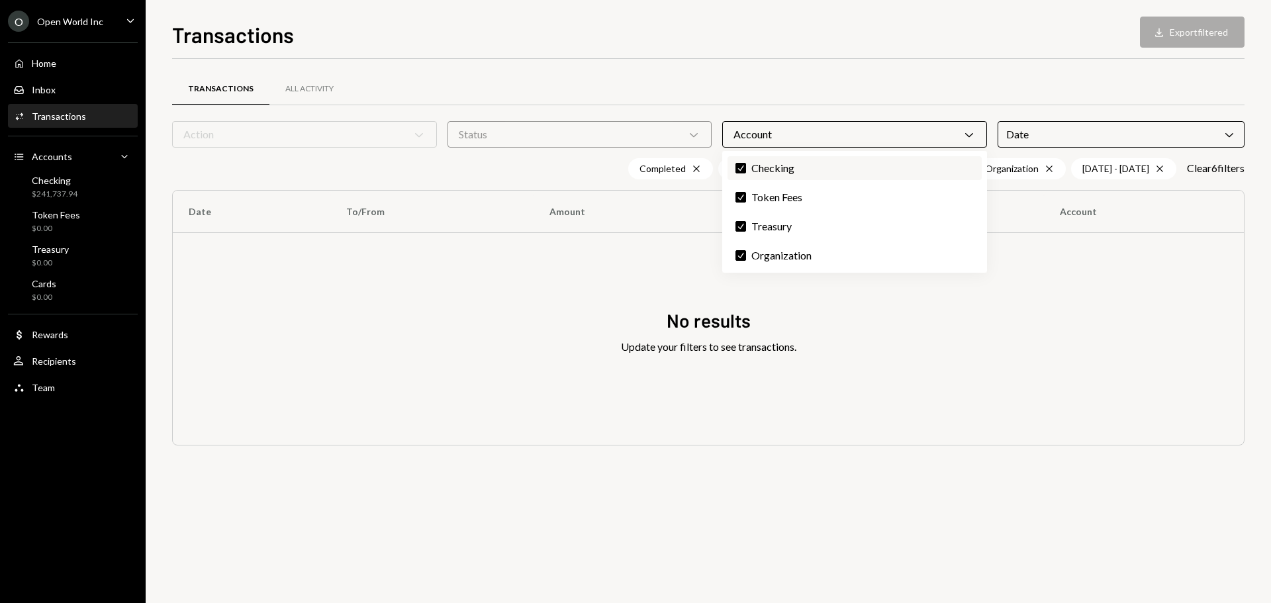
click at [741, 165] on button "Check" at bounding box center [740, 168] width 11 height 11
click at [740, 197] on button "Check" at bounding box center [740, 197] width 11 height 11
click at [740, 225] on button "Check" at bounding box center [740, 226] width 11 height 11
click at [742, 255] on button "Check" at bounding box center [740, 255] width 11 height 11
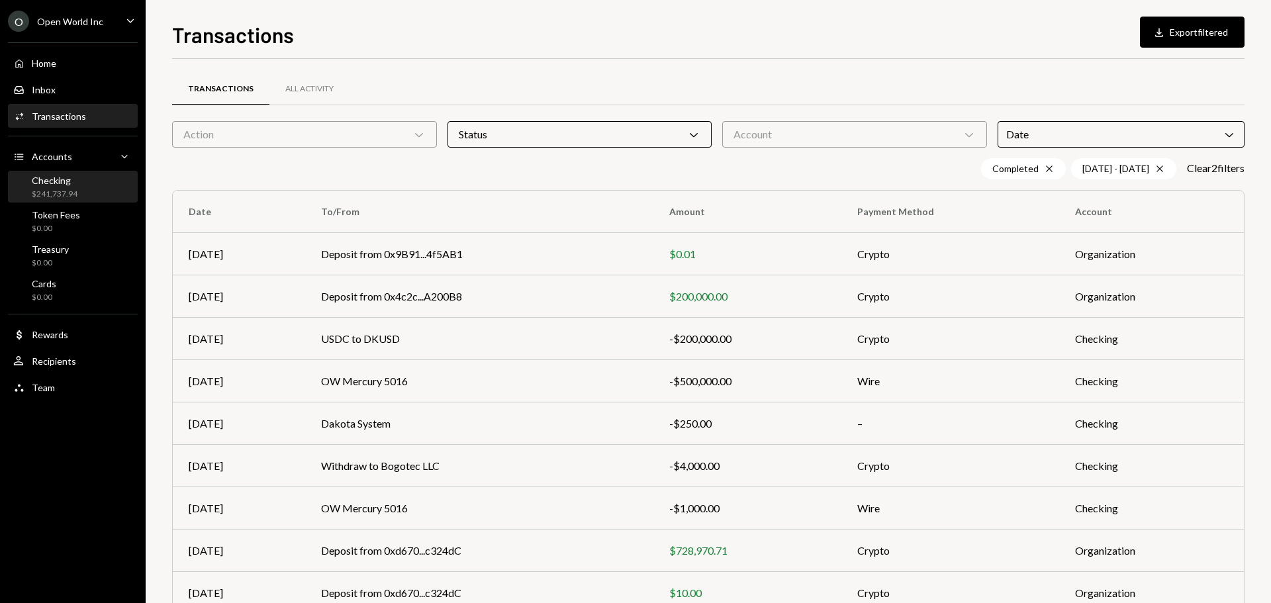
click at [87, 197] on div "Checking $241,737.94" at bounding box center [72, 187] width 119 height 25
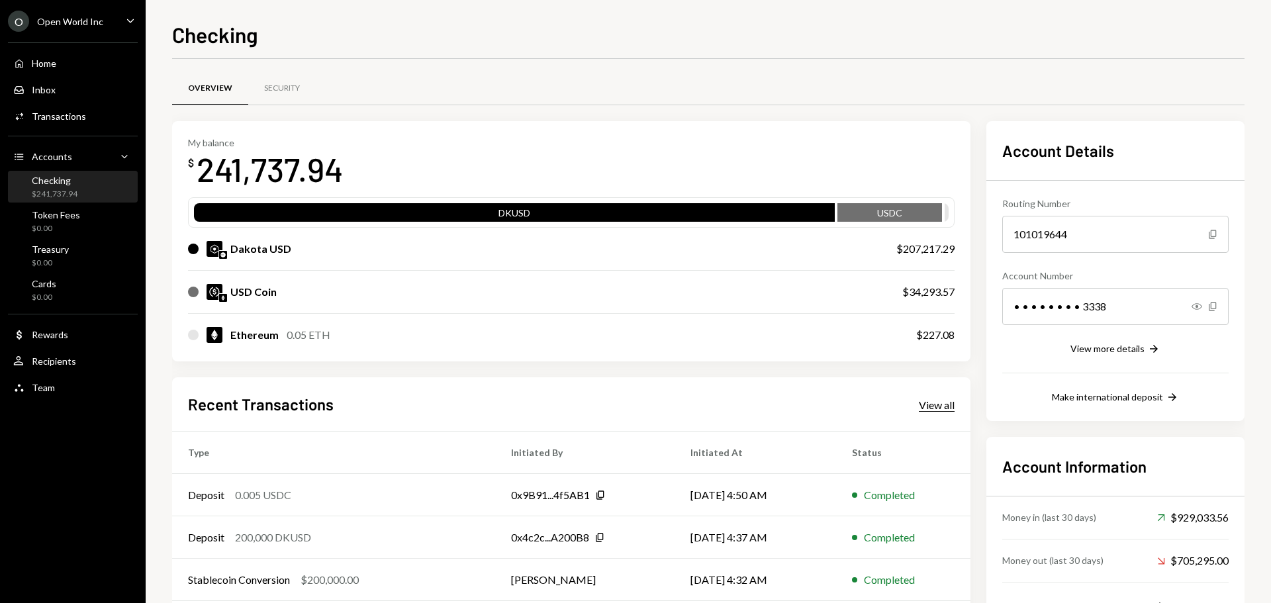
click at [938, 400] on div "View all" at bounding box center [937, 404] width 36 height 13
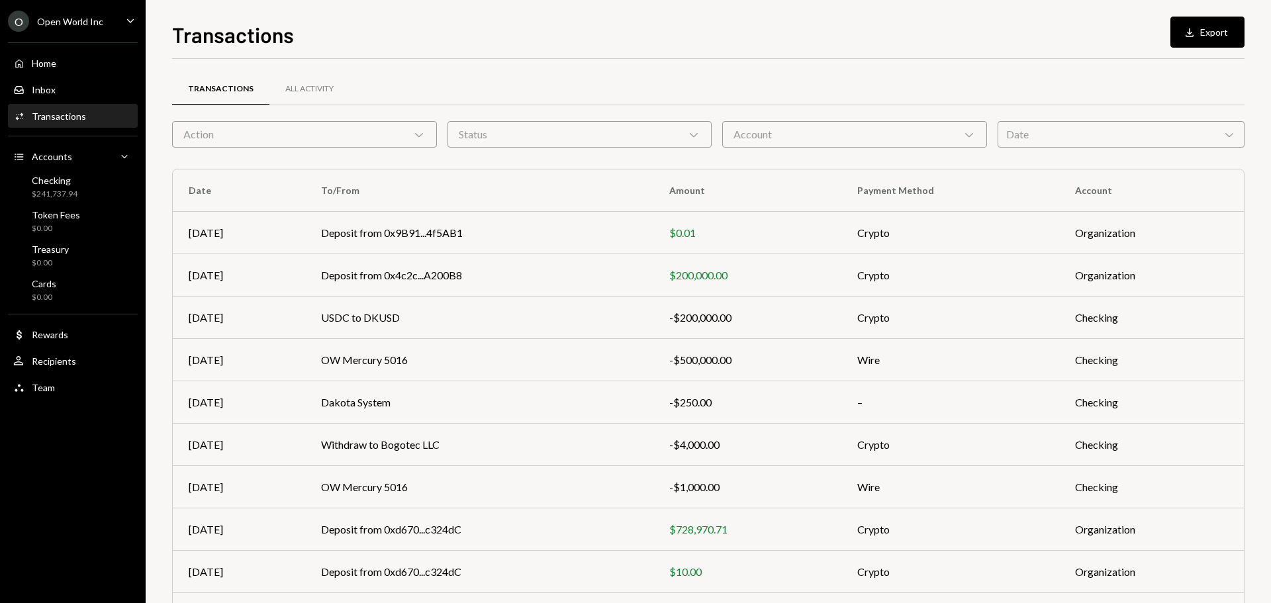
click at [780, 119] on div "Transactions All Activity" at bounding box center [708, 96] width 1072 height 49
click at [782, 132] on div "Account Chevron Down" at bounding box center [854, 134] width 265 height 26
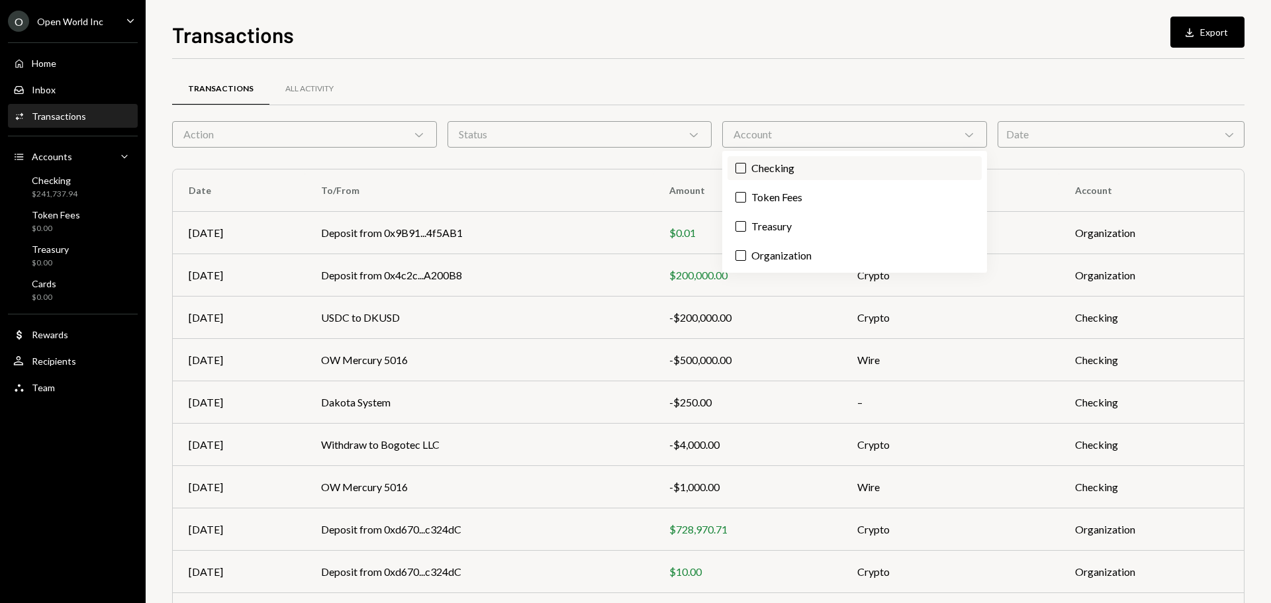
click at [780, 167] on label "Checking" at bounding box center [854, 168] width 254 height 24
click at [746, 167] on button "Checking" at bounding box center [740, 168] width 11 height 11
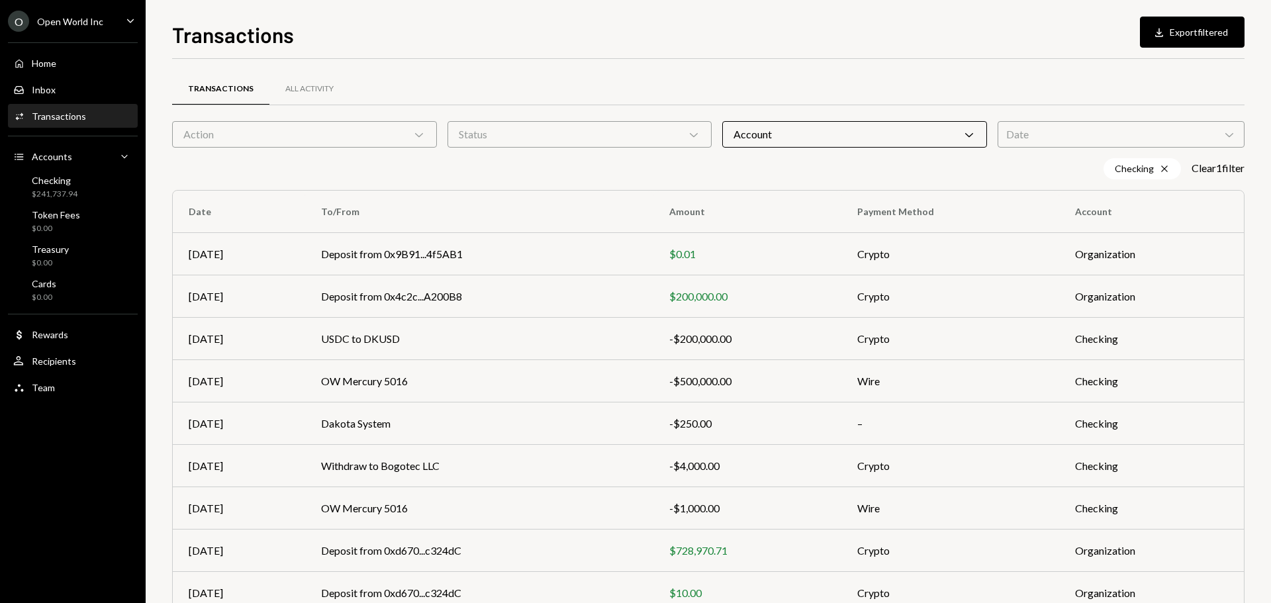
click at [608, 140] on div "Status Chevron Down" at bounding box center [579, 134] width 265 height 26
click at [569, 176] on label "Completed" at bounding box center [580, 168] width 254 height 24
click at [471, 173] on button "Completed" at bounding box center [466, 168] width 11 height 11
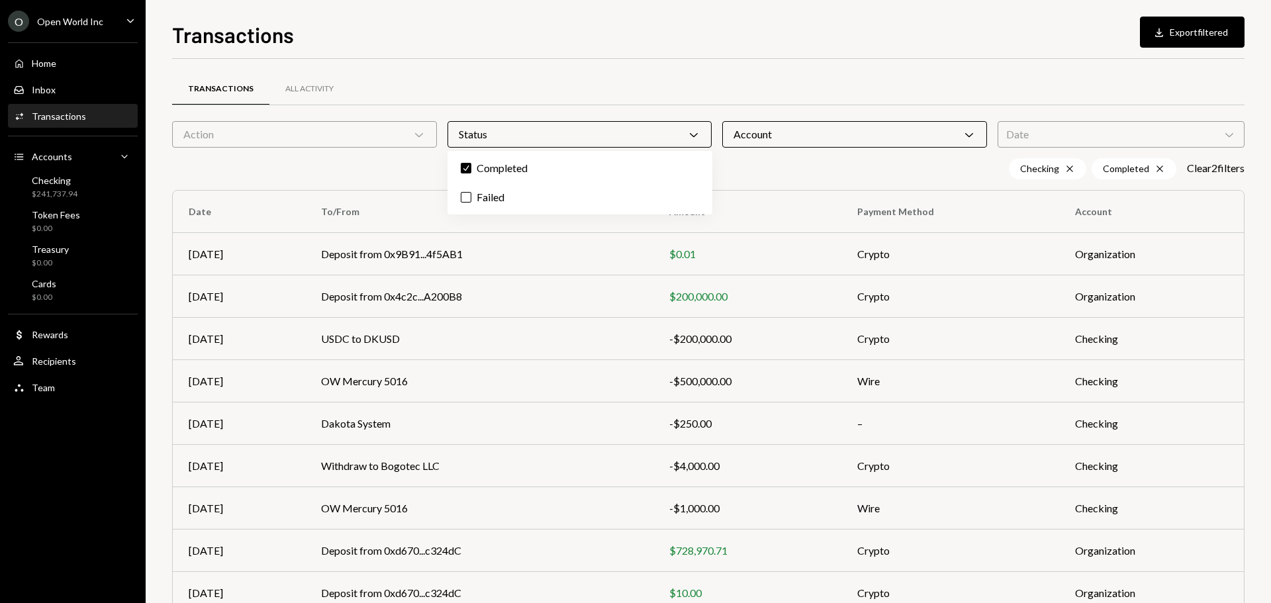
click at [352, 140] on div "Action Chevron Down" at bounding box center [304, 134] width 265 height 26
click at [753, 168] on div "Checking Cross Completed Cross Clear 2 filter s" at bounding box center [708, 168] width 1072 height 21
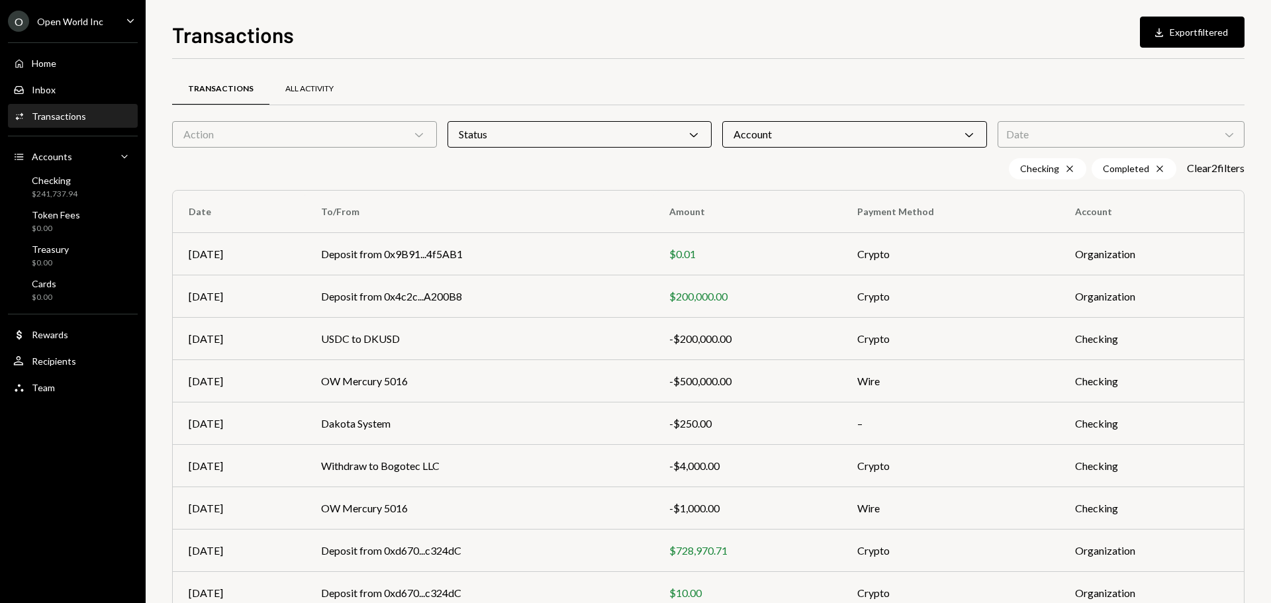
click at [312, 91] on div "All Activity" at bounding box center [309, 88] width 48 height 11
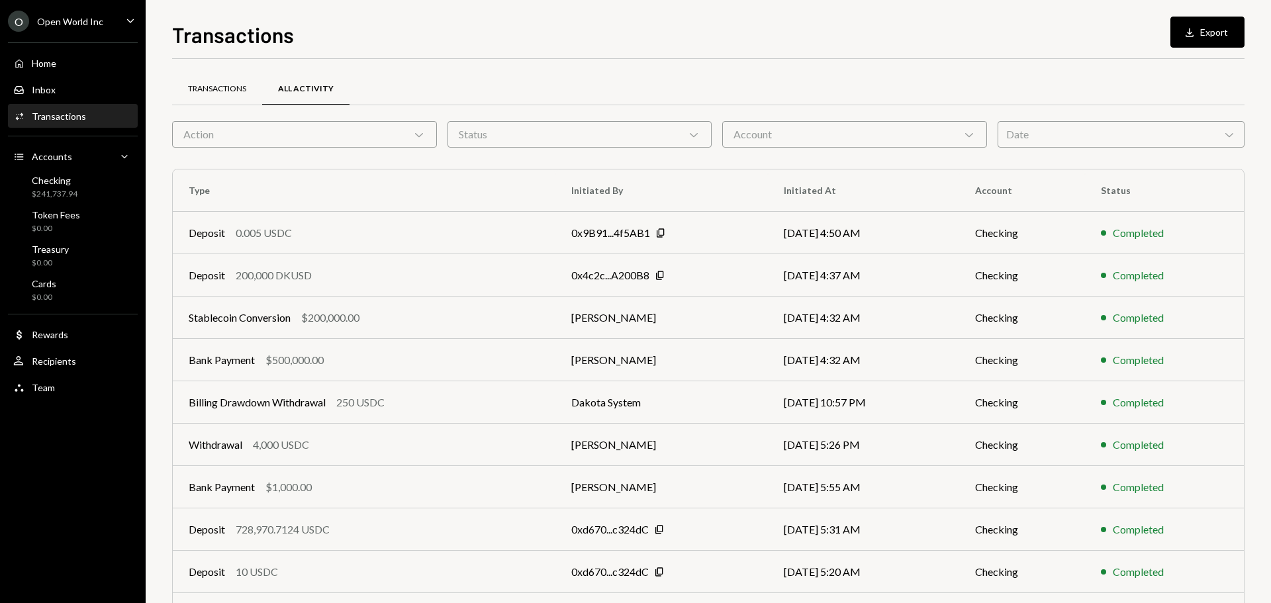
click at [214, 96] on div "Transactions" at bounding box center [217, 89] width 90 height 32
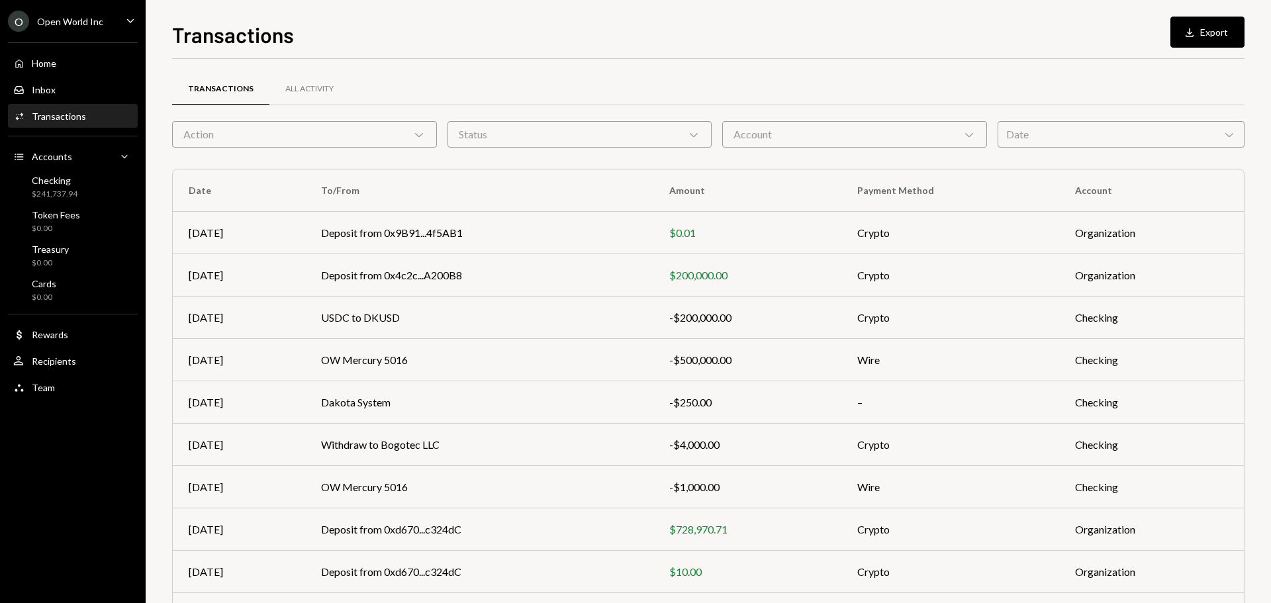
click at [69, 116] on div "Transactions" at bounding box center [59, 116] width 54 height 11
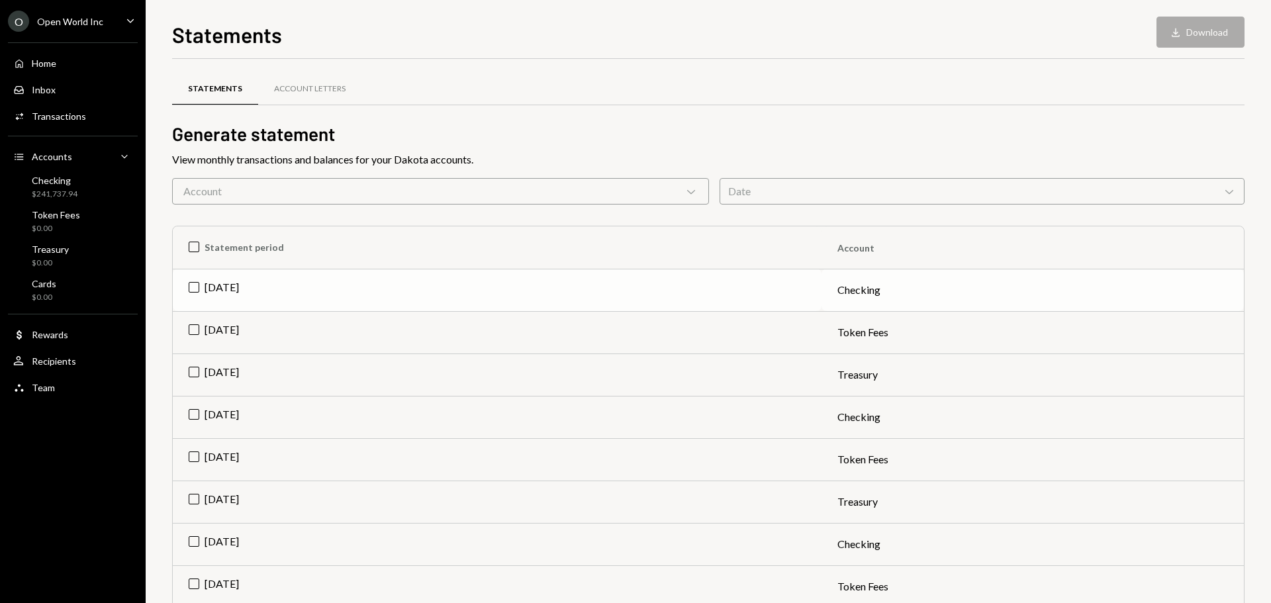
click at [387, 289] on td "Jul 2025" at bounding box center [497, 290] width 649 height 42
click at [398, 187] on div "Account Chevron Down" at bounding box center [440, 191] width 537 height 26
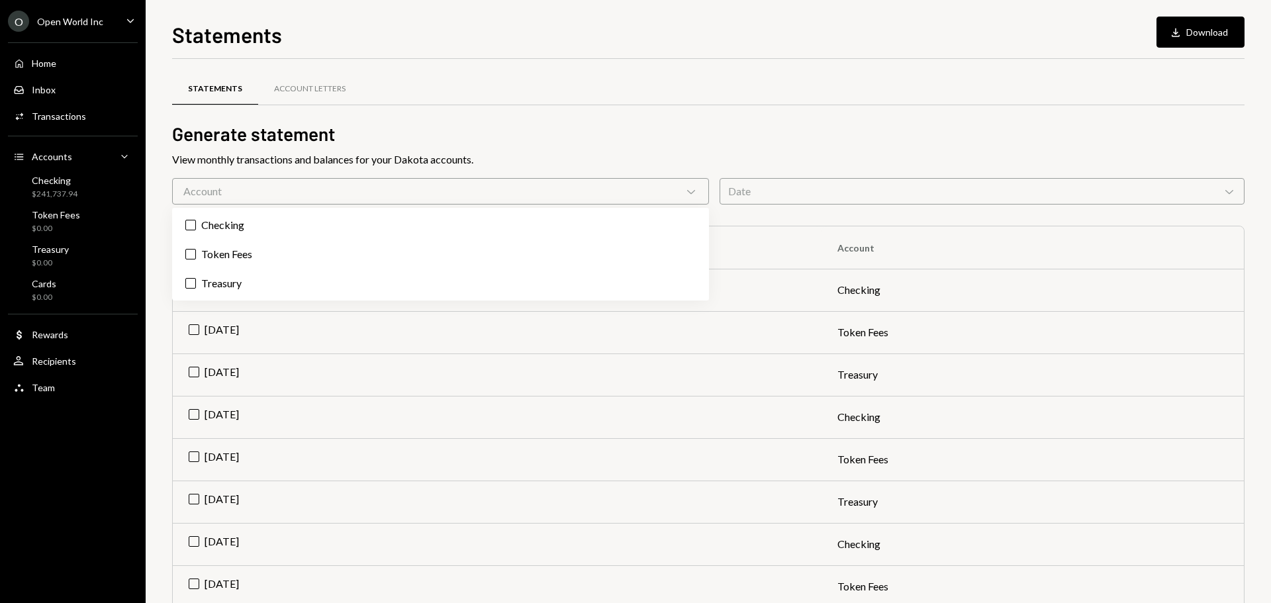
click at [398, 187] on div "Account Chevron Down" at bounding box center [440, 191] width 537 height 26
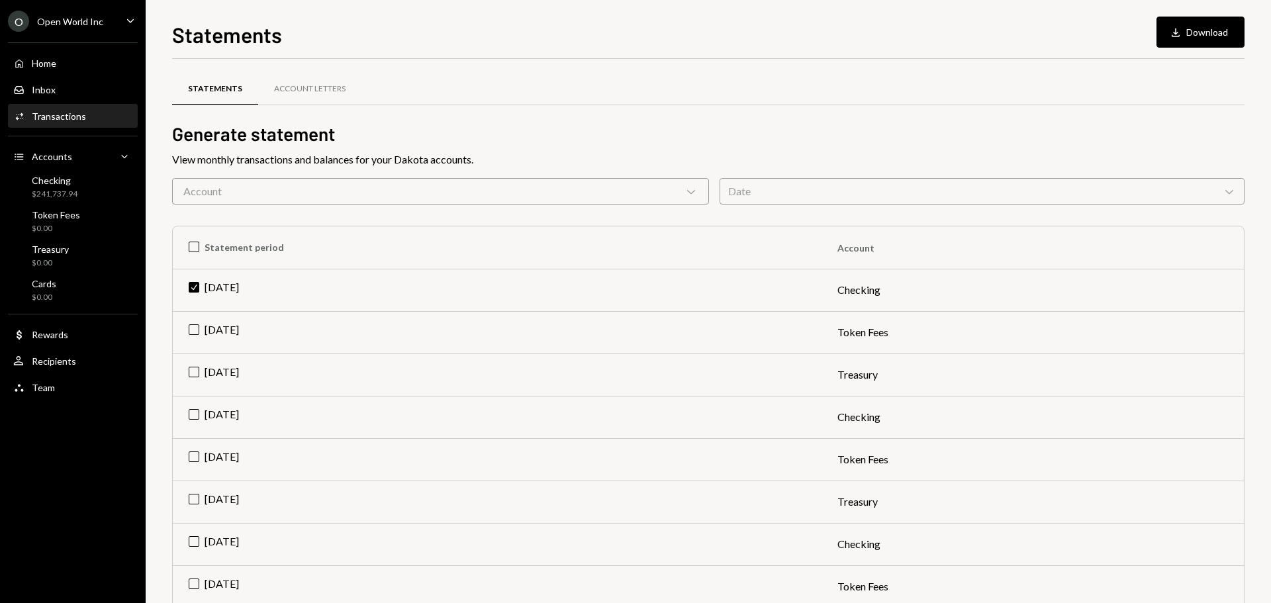
click at [68, 120] on div "Transactions" at bounding box center [59, 116] width 54 height 11
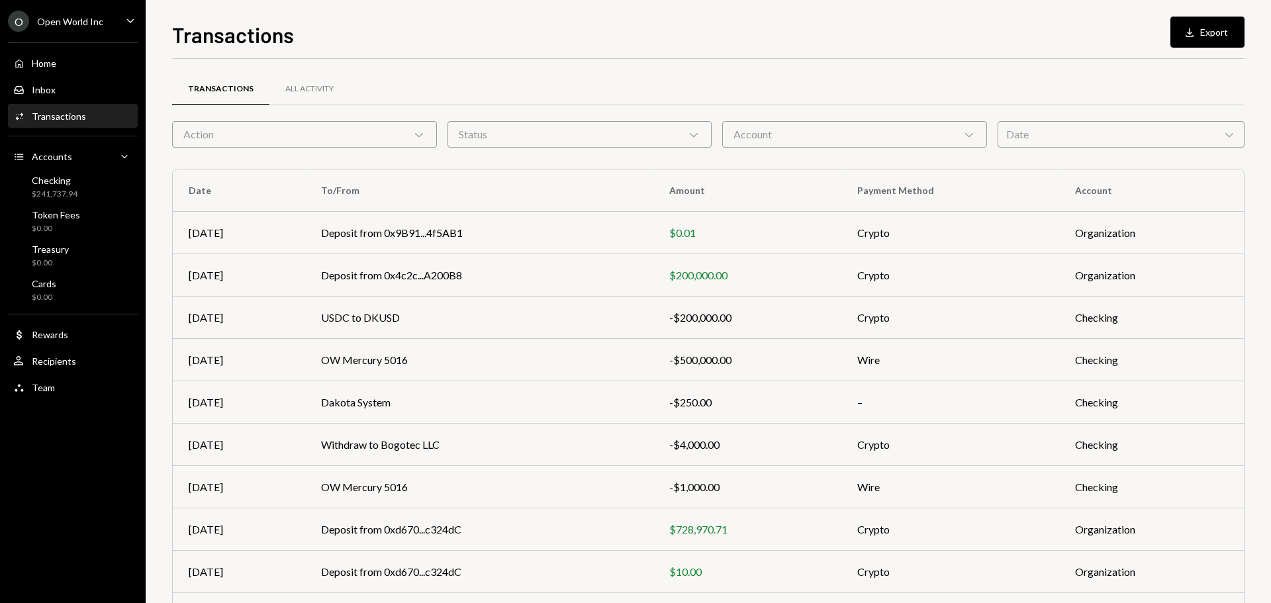
click at [800, 143] on div "Account Chevron Down" at bounding box center [854, 134] width 265 height 26
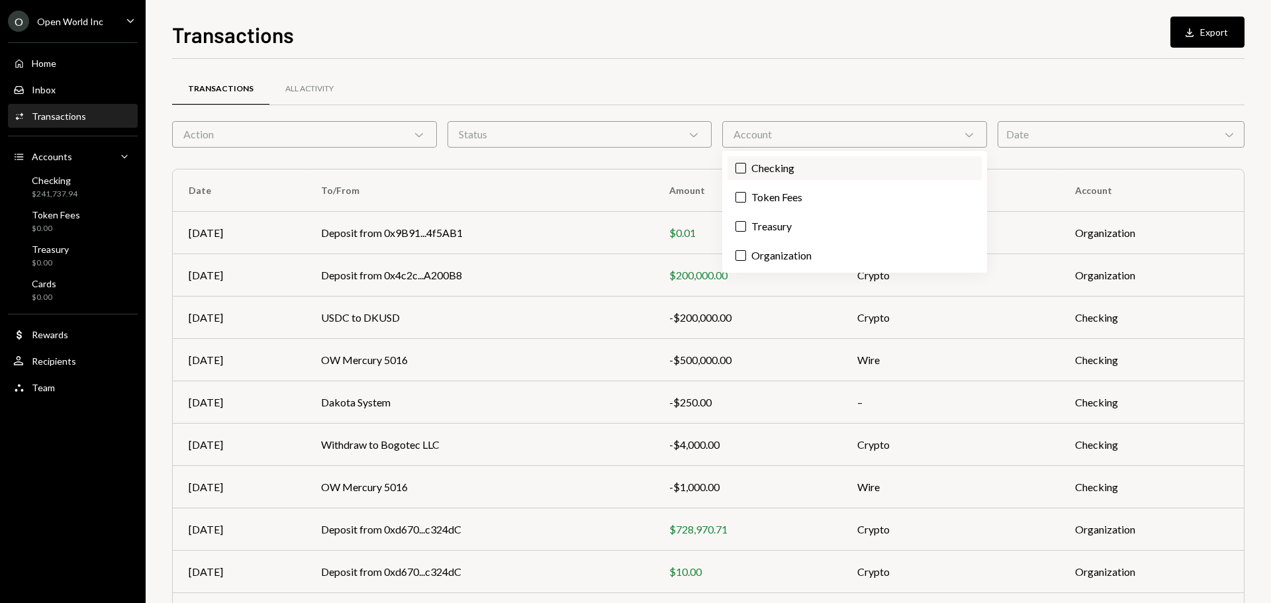
click at [790, 172] on label "Checking" at bounding box center [854, 168] width 254 height 24
click at [746, 172] on button "Checking" at bounding box center [740, 168] width 11 height 11
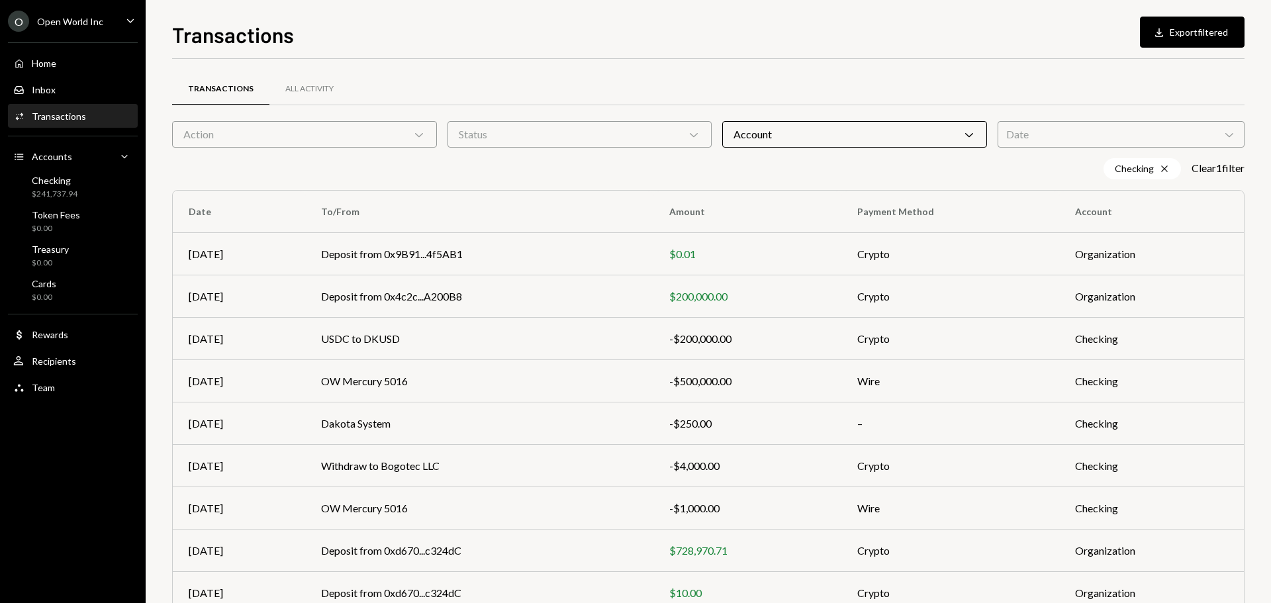
click at [655, 140] on div "Status Chevron Down" at bounding box center [579, 134] width 265 height 26
click at [551, 158] on label "Completed" at bounding box center [580, 168] width 254 height 24
click at [471, 163] on button "Completed" at bounding box center [466, 168] width 11 height 11
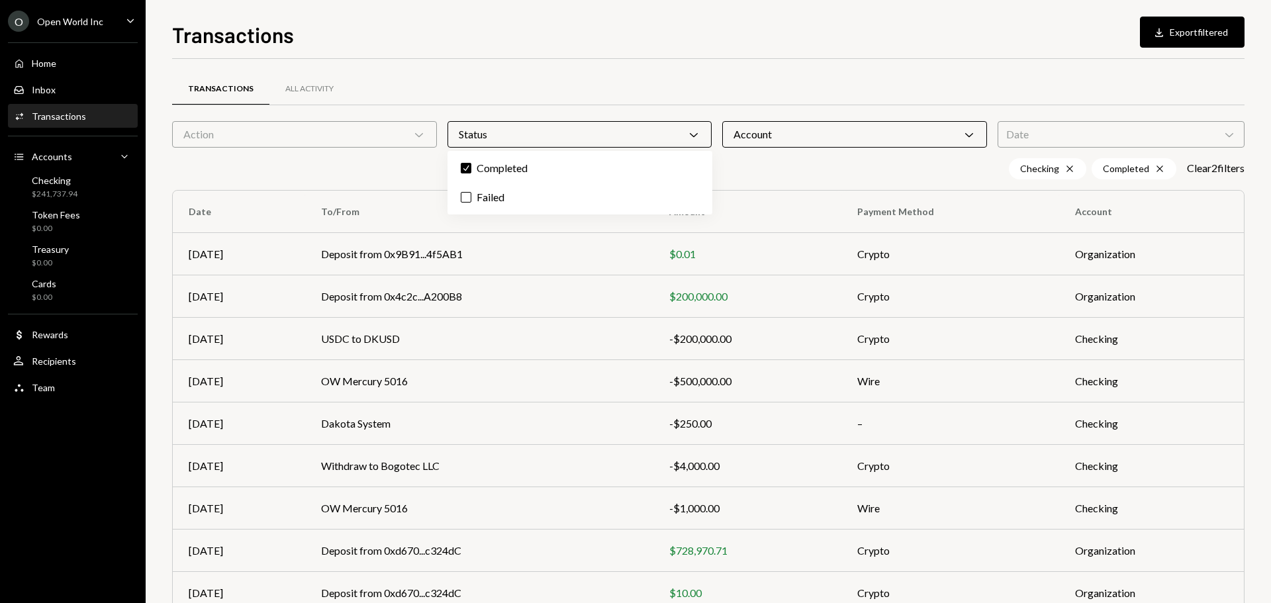
click at [1066, 132] on div "Date Chevron Down" at bounding box center [1120, 134] width 247 height 26
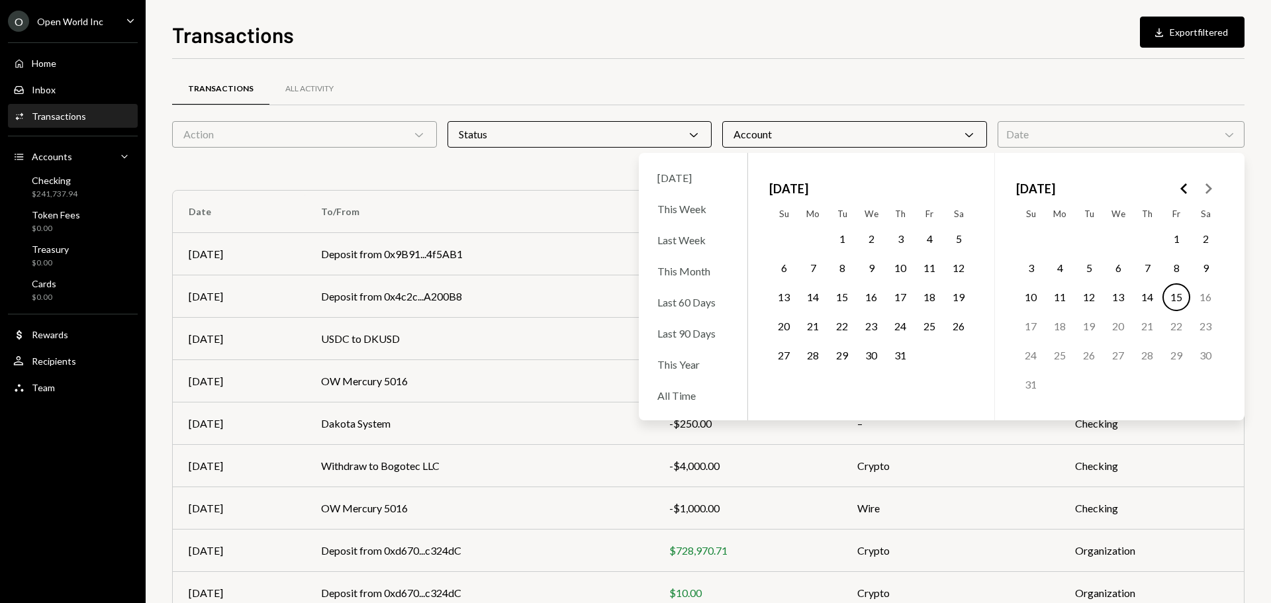
click at [1171, 232] on button "1" at bounding box center [1176, 239] width 28 height 28
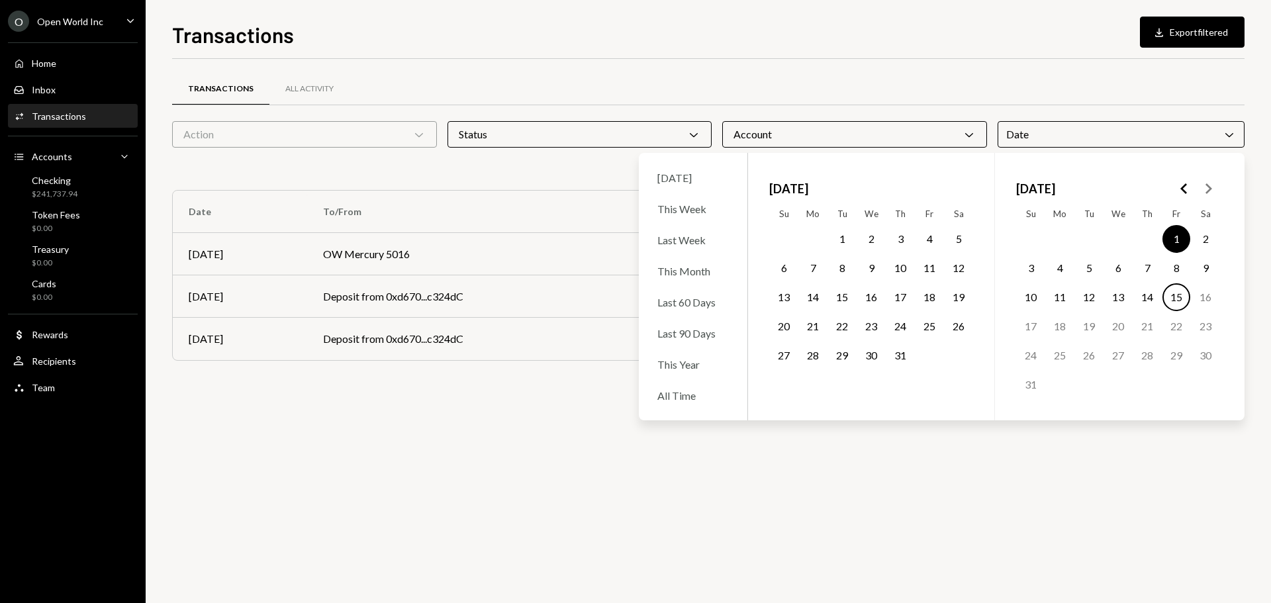
click at [1169, 300] on button "15" at bounding box center [1176, 297] width 28 height 28
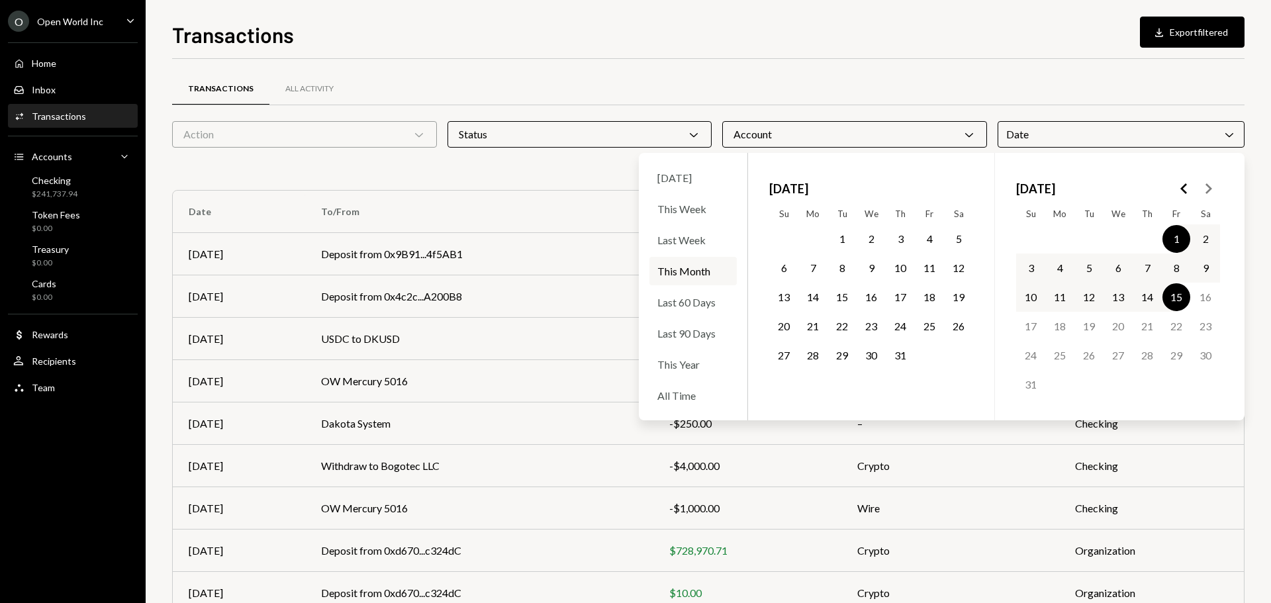
click at [823, 53] on div "Transactions Download Export filtered Transactions All Activity Action Chevron …" at bounding box center [708, 311] width 1072 height 584
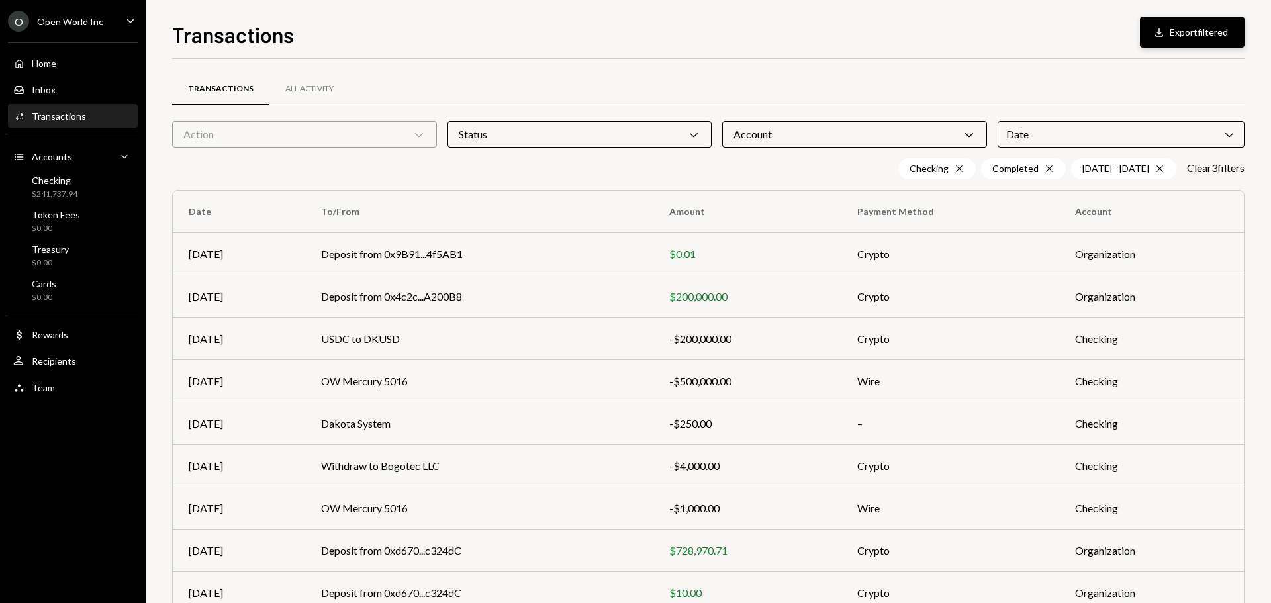
click at [1216, 41] on button "Download Export filtered" at bounding box center [1192, 32] width 105 height 31
click at [815, 334] on div "-$200,000.00" at bounding box center [747, 339] width 157 height 16
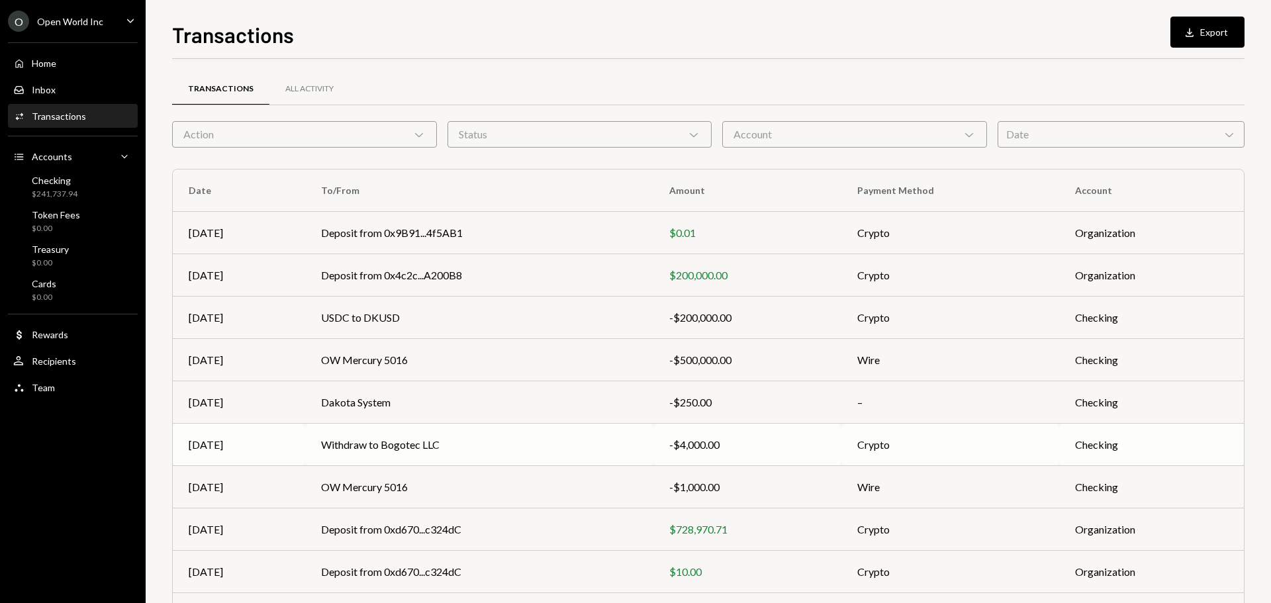
scroll to position [88, 0]
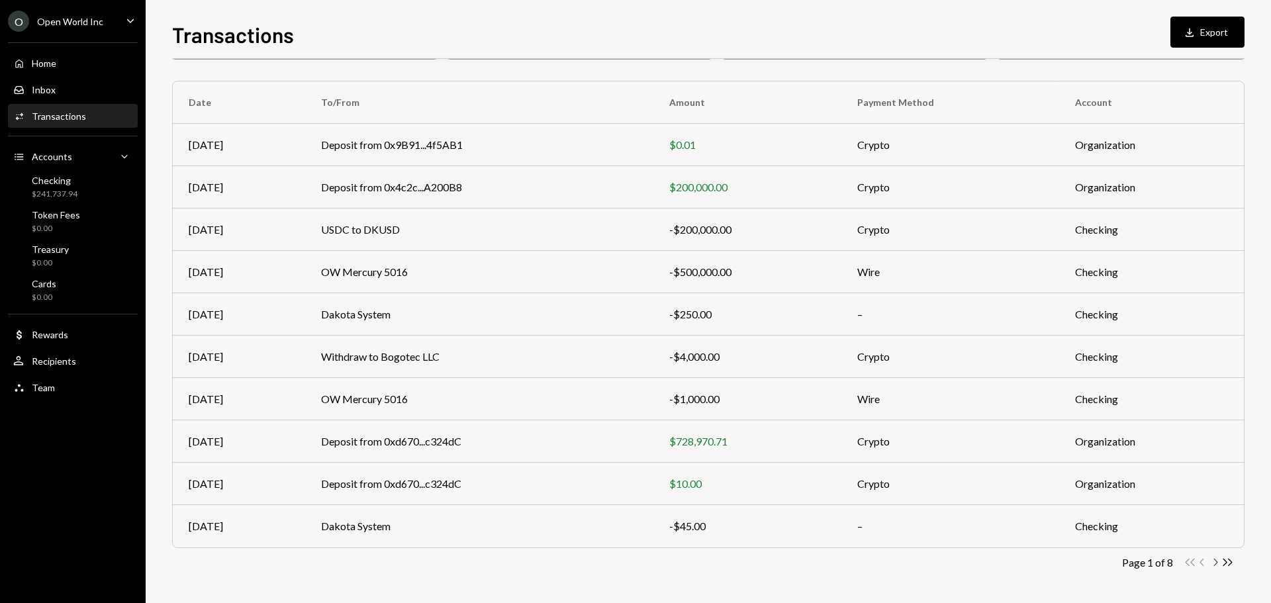
click at [1216, 563] on icon "button" at bounding box center [1216, 562] width 4 height 7
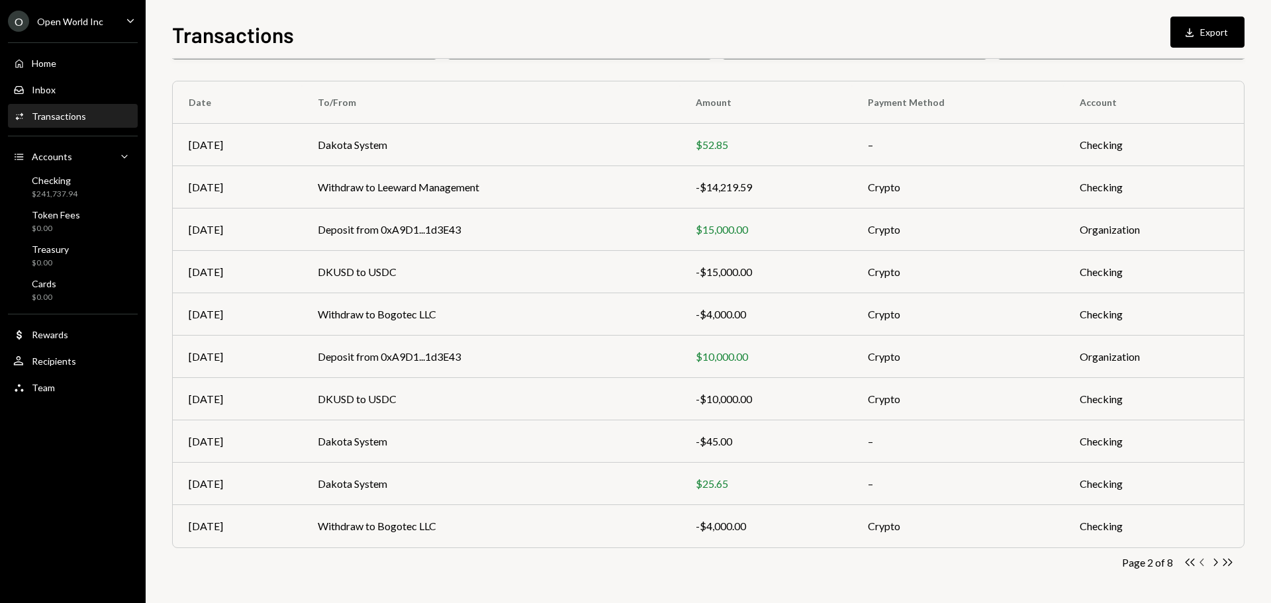
click at [1202, 568] on icon "Chevron Left" at bounding box center [1202, 562] width 13 height 13
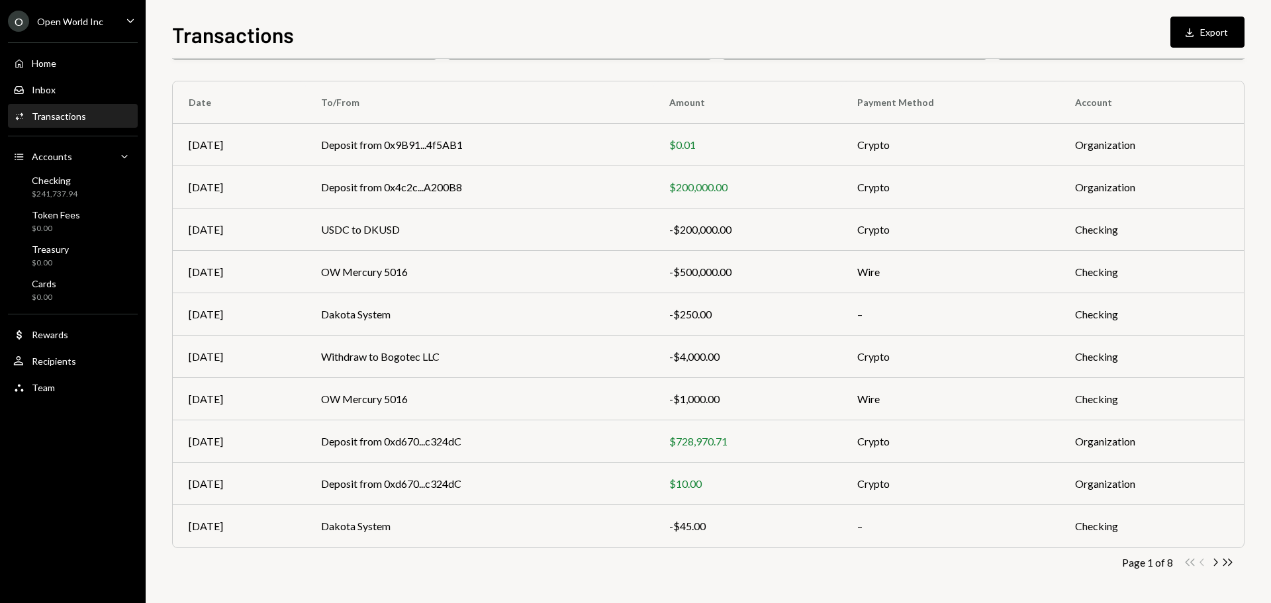
click at [1202, 568] on div "Double Arrow Left Chevron Left Chevron Right Double Arrow Right" at bounding box center [1208, 562] width 50 height 13
click at [85, 187] on div "Checking $241,737.94" at bounding box center [72, 187] width 119 height 25
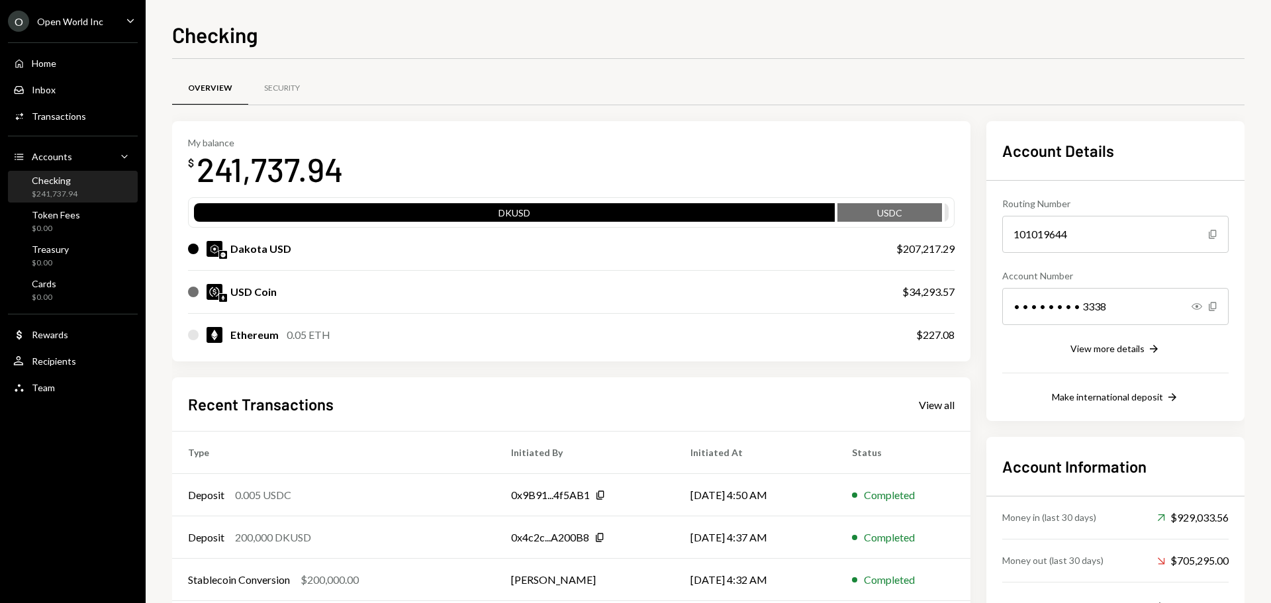
drag, startPoint x: 109, startPoint y: 24, endPoint x: 93, endPoint y: 29, distance: 16.7
click at [109, 23] on div "O Open World Inc Caret Down" at bounding box center [73, 21] width 146 height 21
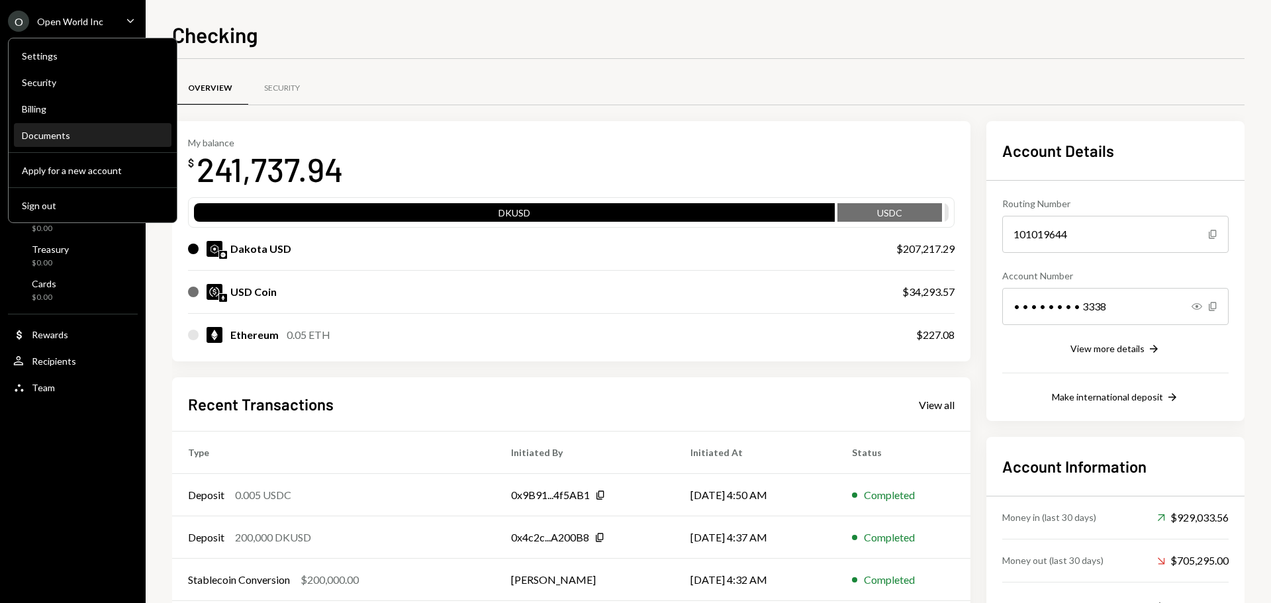
click at [46, 136] on div "Documents" at bounding box center [93, 135] width 142 height 11
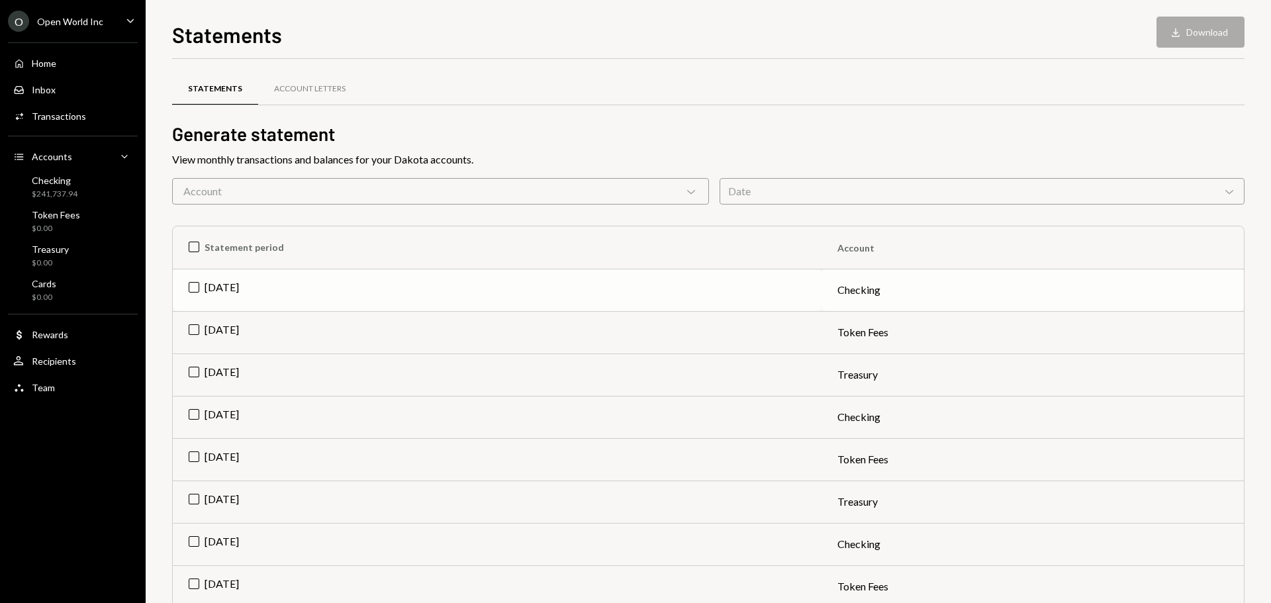
click at [190, 284] on td "Jul 2025" at bounding box center [497, 290] width 649 height 42
click at [1199, 35] on button "Download Download" at bounding box center [1200, 32] width 88 height 31
click at [198, 281] on td "Check Jul 2025" at bounding box center [497, 290] width 649 height 42
click at [752, 187] on div "Date Chevron Down" at bounding box center [981, 191] width 525 height 26
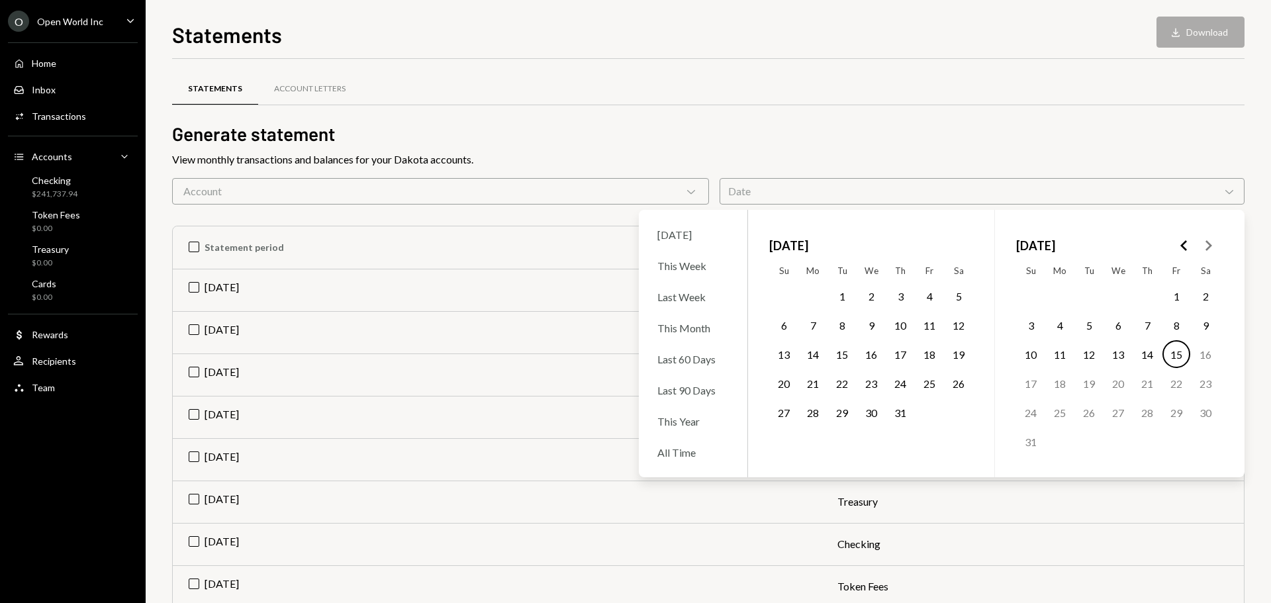
click at [1181, 295] on button "1" at bounding box center [1176, 296] width 28 height 28
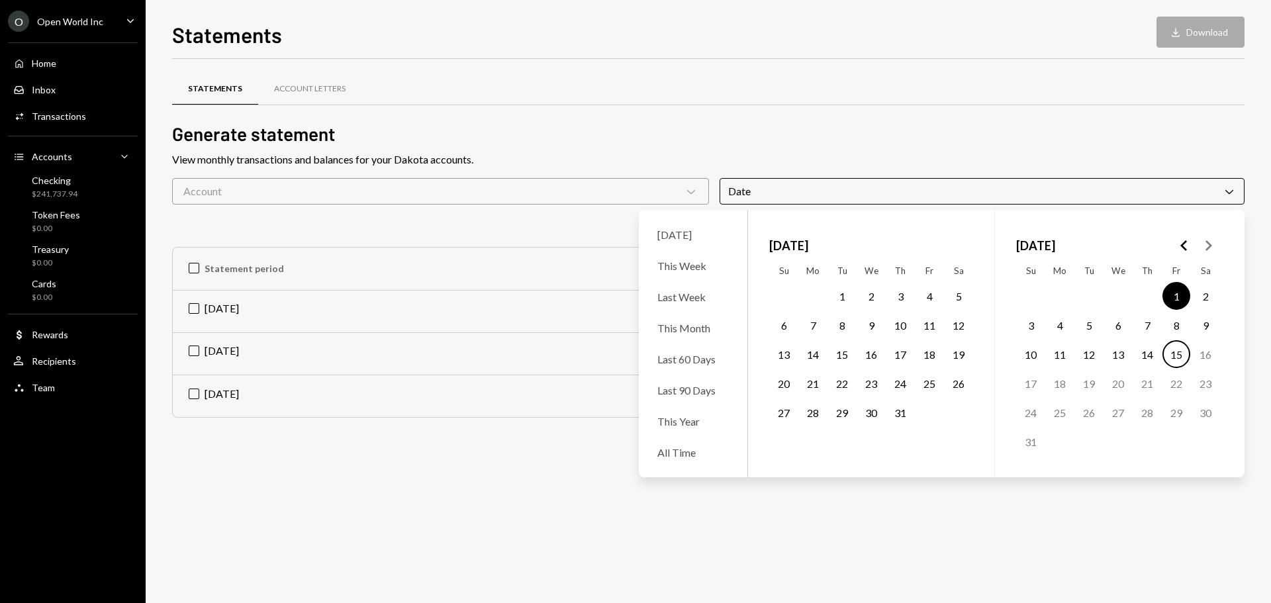
click at [1181, 295] on button "1" at bounding box center [1176, 296] width 28 height 28
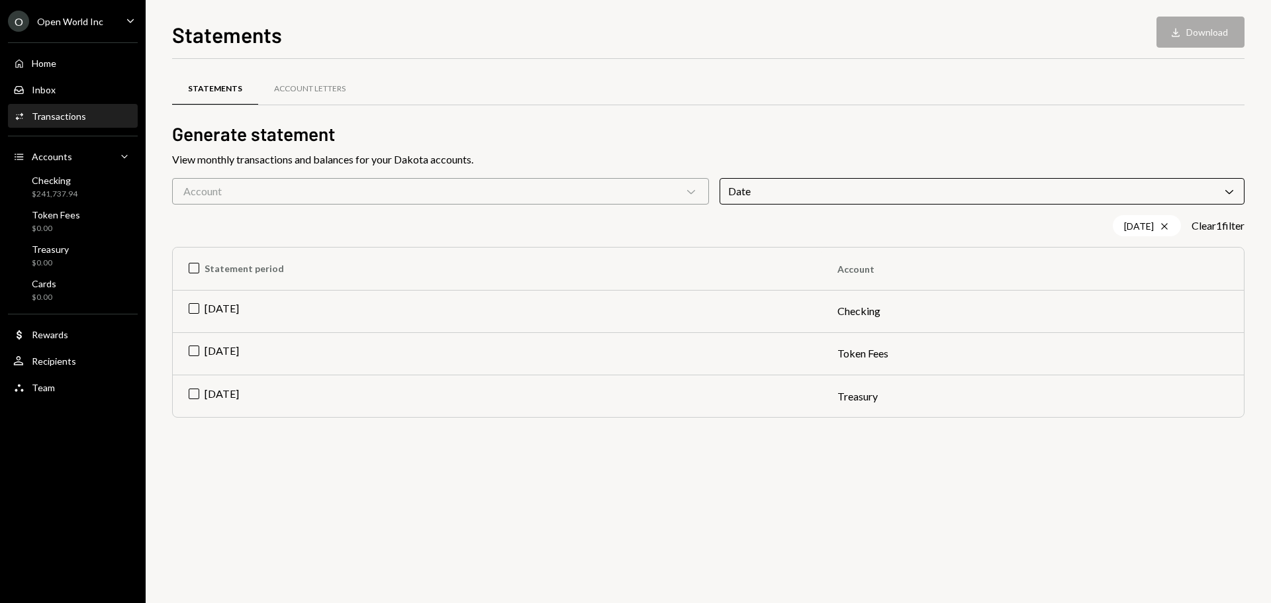
click at [87, 119] on div "Activities Transactions" at bounding box center [72, 117] width 119 height 12
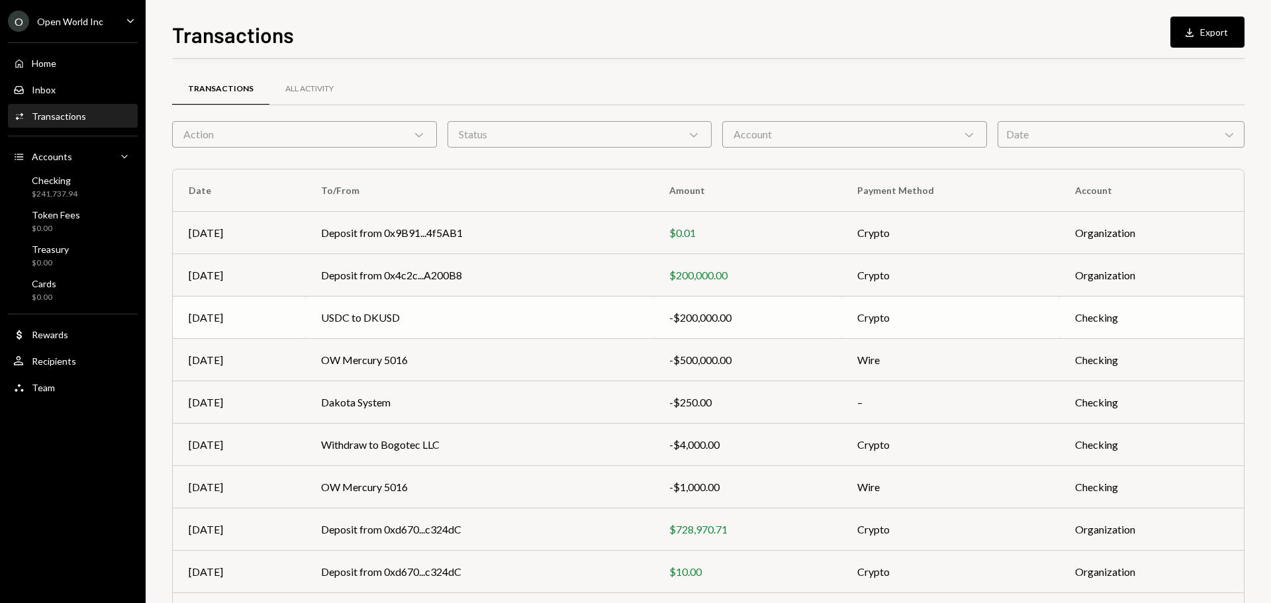
scroll to position [88, 0]
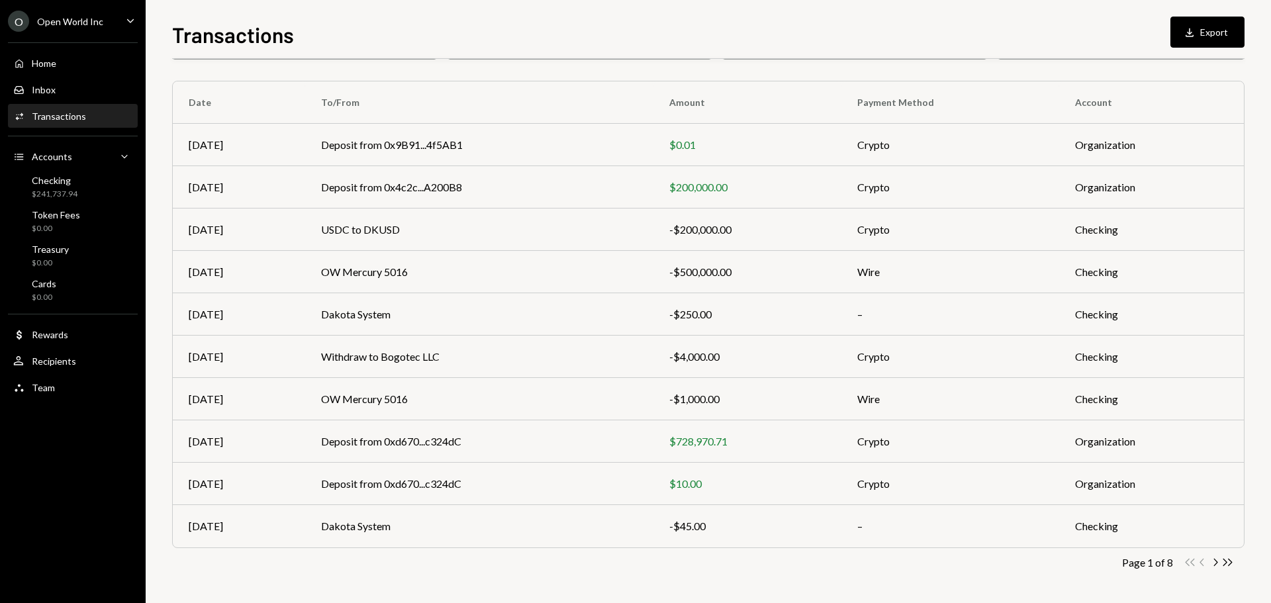
click at [637, 553] on div "Transactions All Activity Action Chevron Down Status Chevron Down Account Chevr…" at bounding box center [708, 297] width 1072 height 611
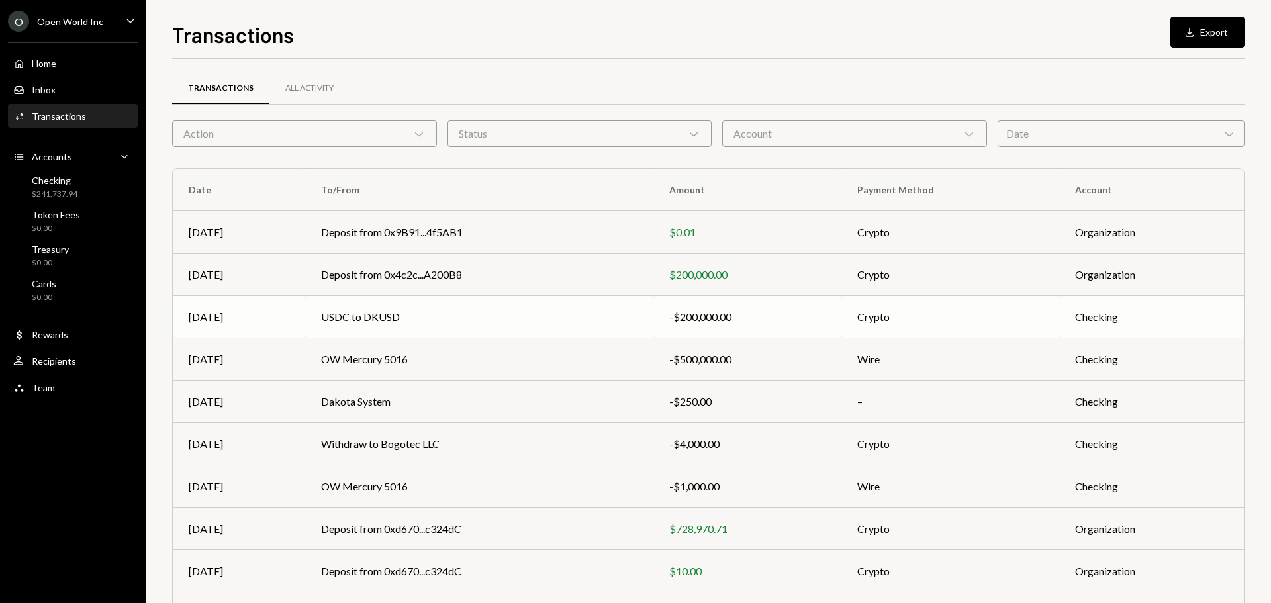
scroll to position [0, 0]
click at [285, 87] on div "All Activity" at bounding box center [309, 88] width 48 height 11
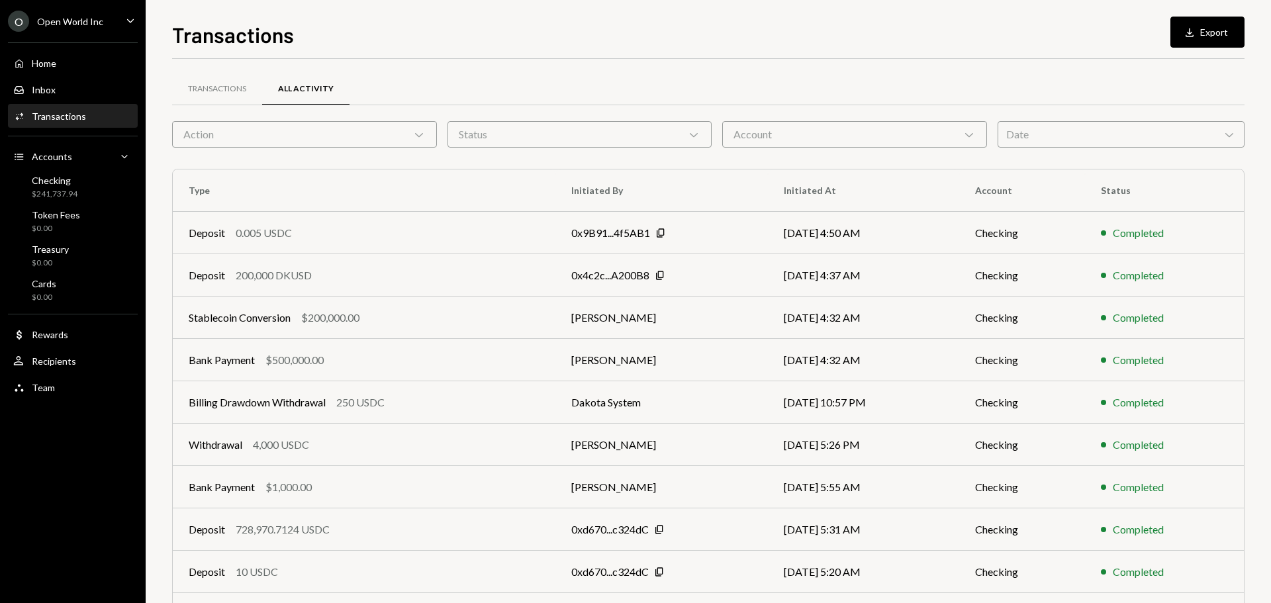
click at [794, 147] on div "Account Chevron Down" at bounding box center [854, 134] width 265 height 26
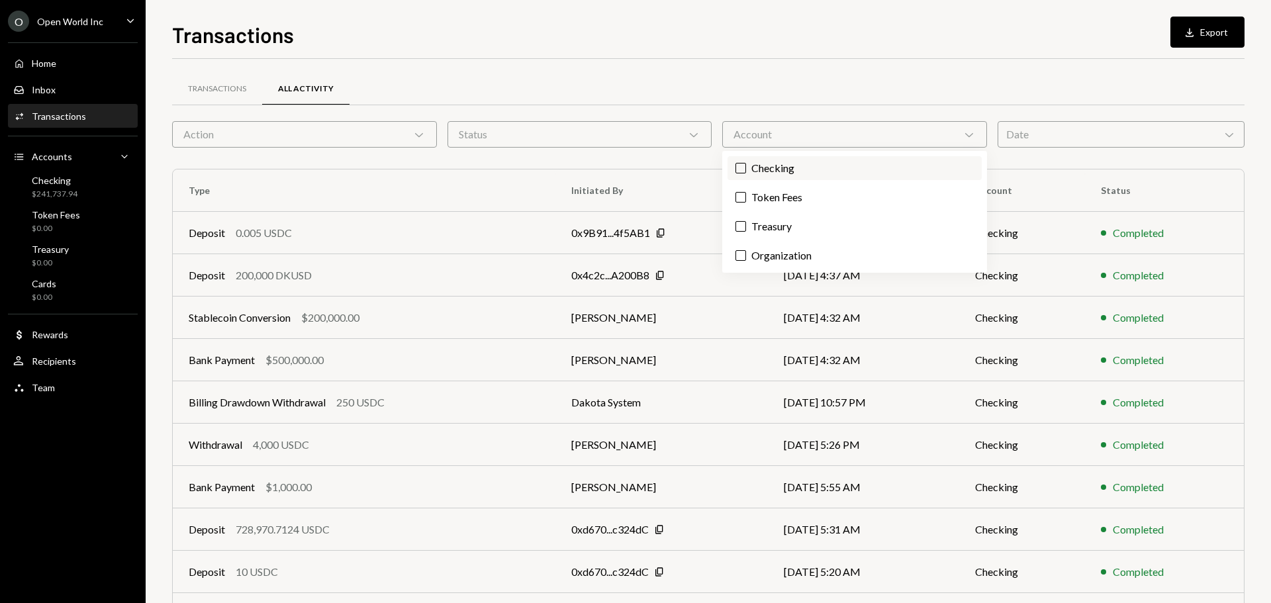
click at [794, 167] on label "Checking" at bounding box center [854, 168] width 254 height 24
click at [746, 167] on button "Checking" at bounding box center [740, 168] width 11 height 11
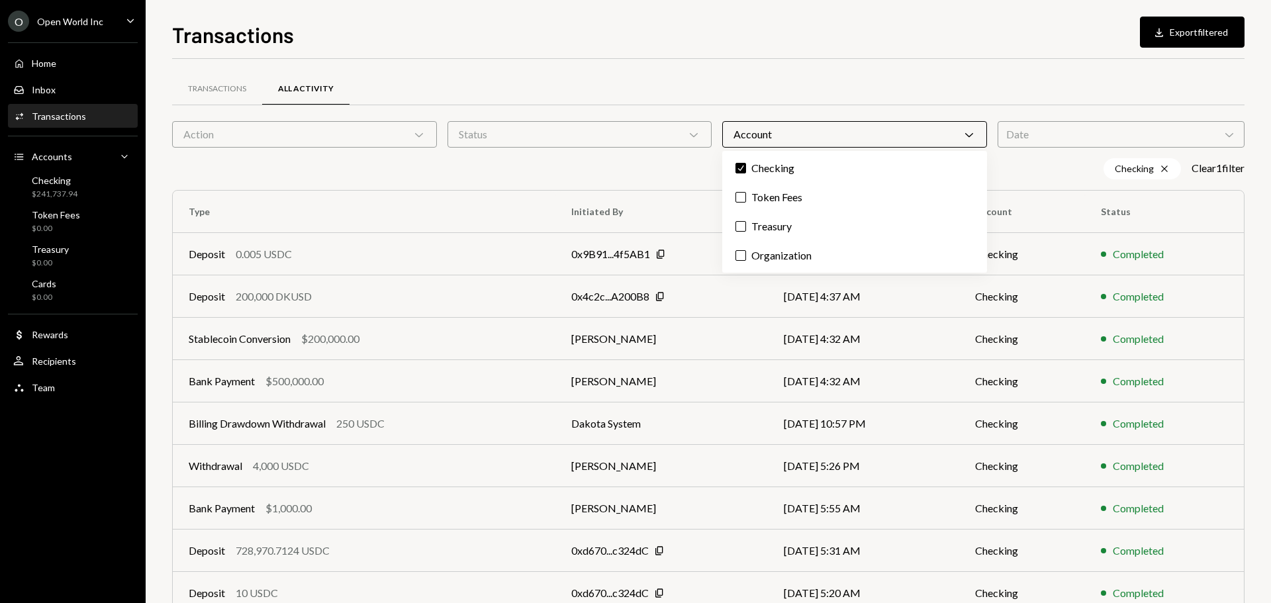
click at [529, 138] on div "Status Chevron Down" at bounding box center [579, 134] width 265 height 26
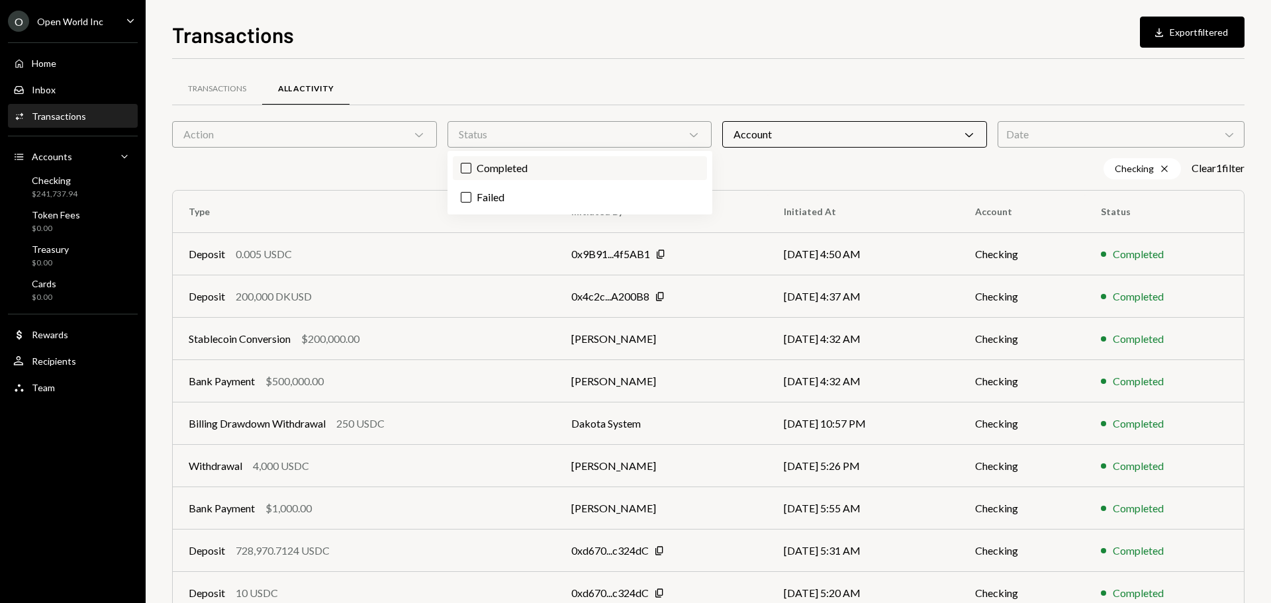
click at [519, 161] on label "Completed" at bounding box center [580, 168] width 254 height 24
click at [471, 163] on button "Completed" at bounding box center [466, 168] width 11 height 11
click at [728, 53] on div "Transactions Download Export filtered Transactions All Activity Action Chevron …" at bounding box center [708, 311] width 1072 height 584
click at [232, 86] on div "Transactions" at bounding box center [217, 88] width 58 height 11
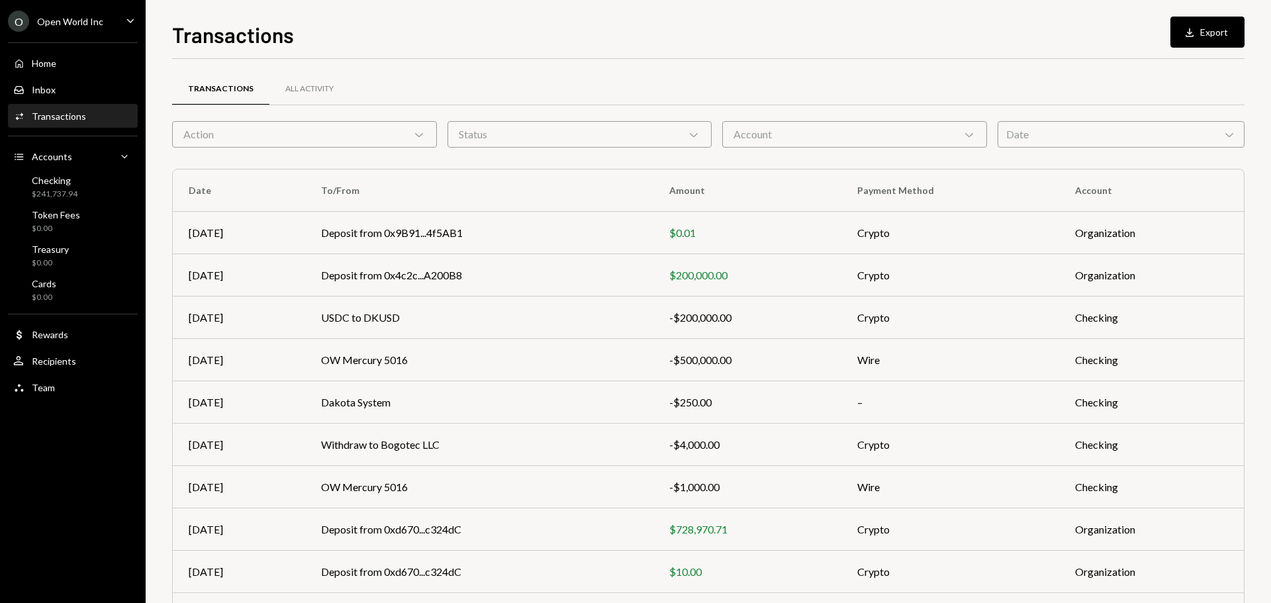
click at [857, 132] on div "Account Chevron Down" at bounding box center [854, 134] width 265 height 26
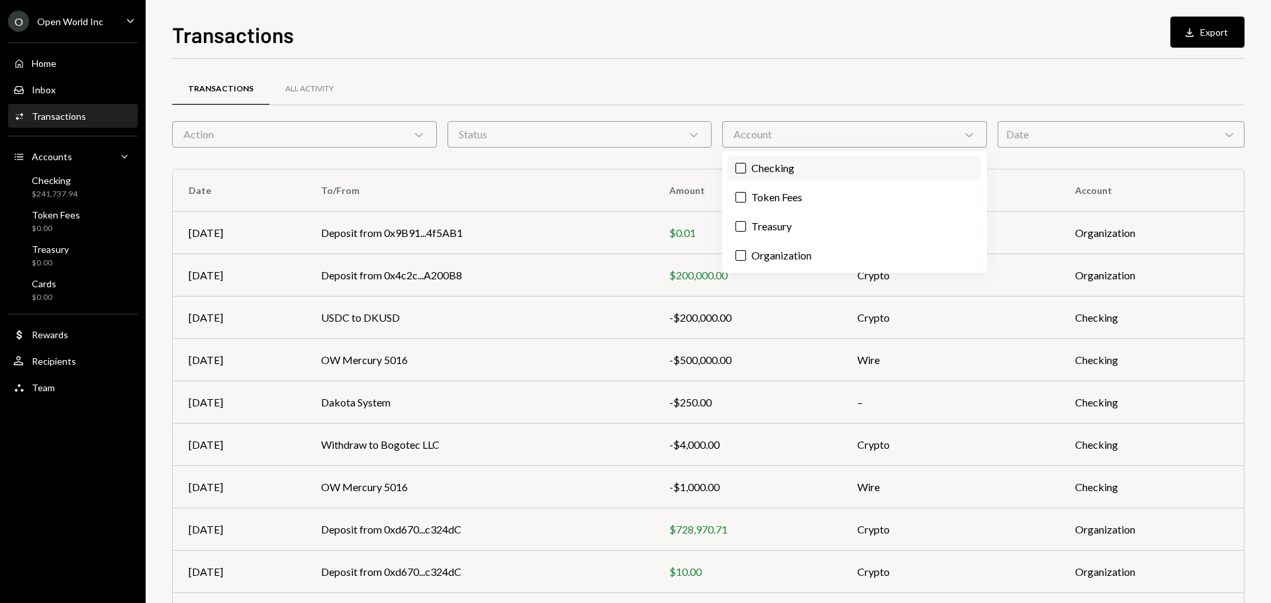
click at [794, 170] on label "Checking" at bounding box center [854, 168] width 254 height 24
click at [746, 170] on button "Checking" at bounding box center [740, 168] width 11 height 11
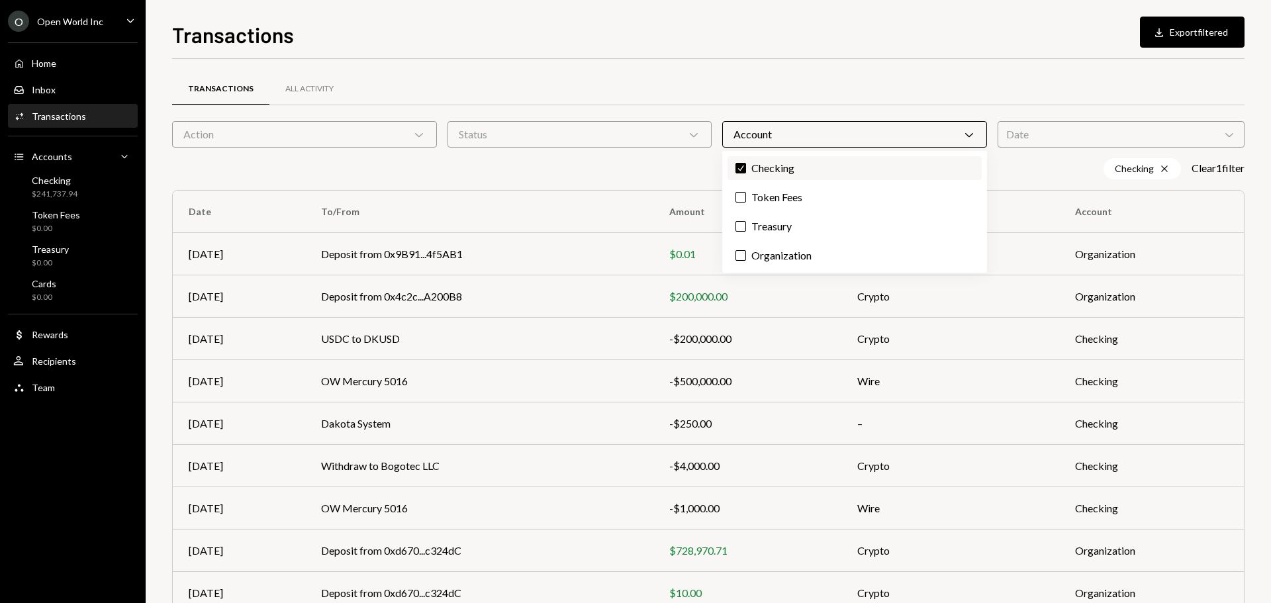
click at [794, 170] on label "Check Checking" at bounding box center [854, 168] width 254 height 24
click at [746, 170] on button "Check" at bounding box center [740, 168] width 11 height 11
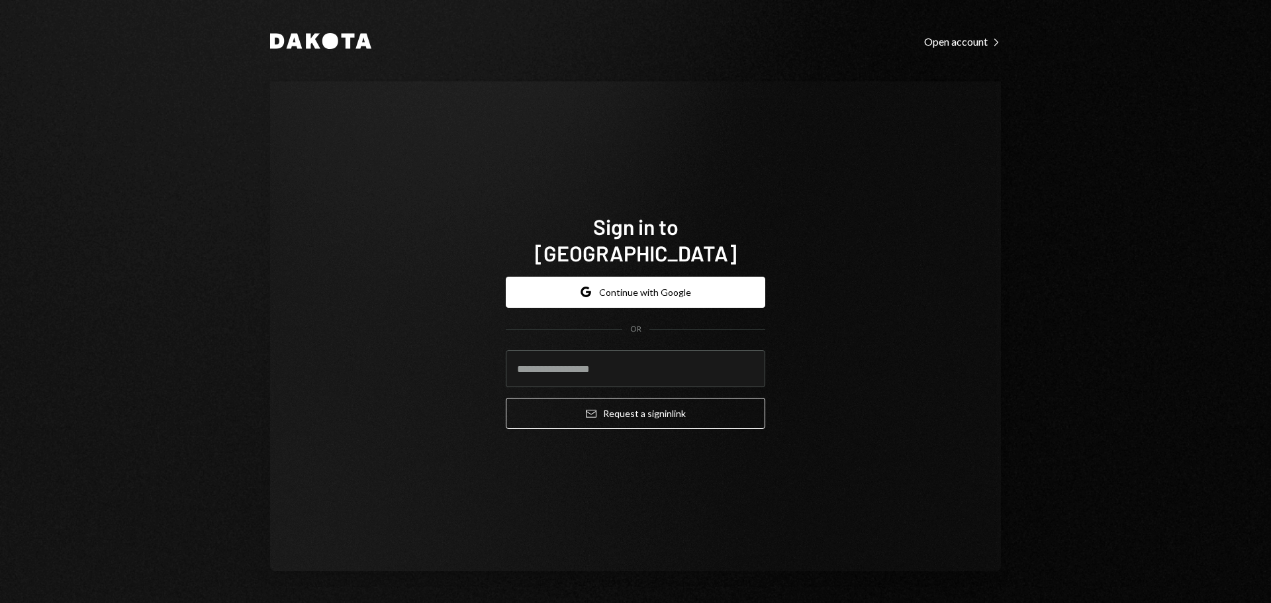
drag, startPoint x: 884, startPoint y: 519, endPoint x: 911, endPoint y: 504, distance: 30.2
click at [885, 523] on div "Sign in to [GEOGRAPHIC_DATA] Google Continue with Google OR Email Request a sig…" at bounding box center [635, 326] width 731 height 490
